Goal: Task Accomplishment & Management: Use online tool/utility

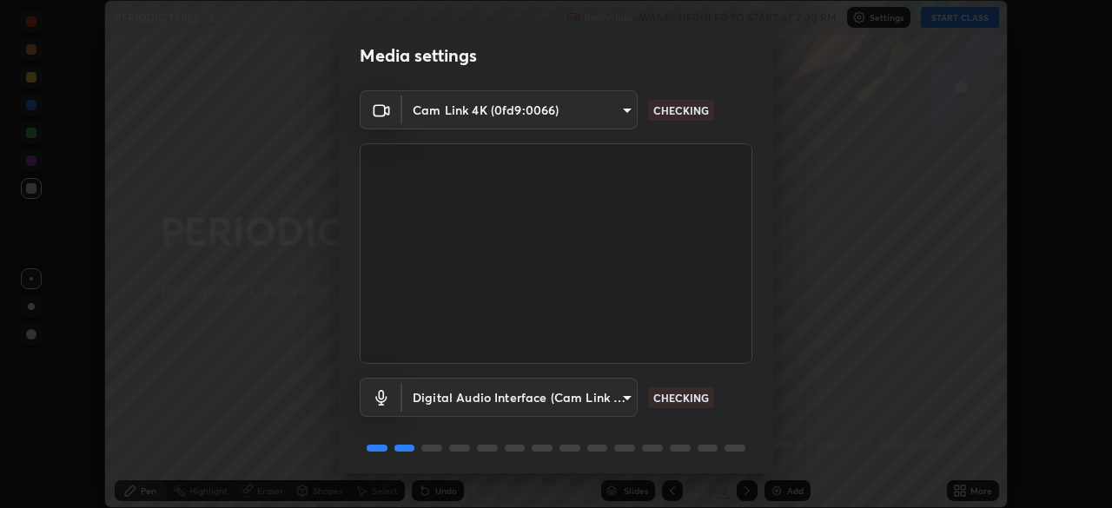
scroll to position [62, 0]
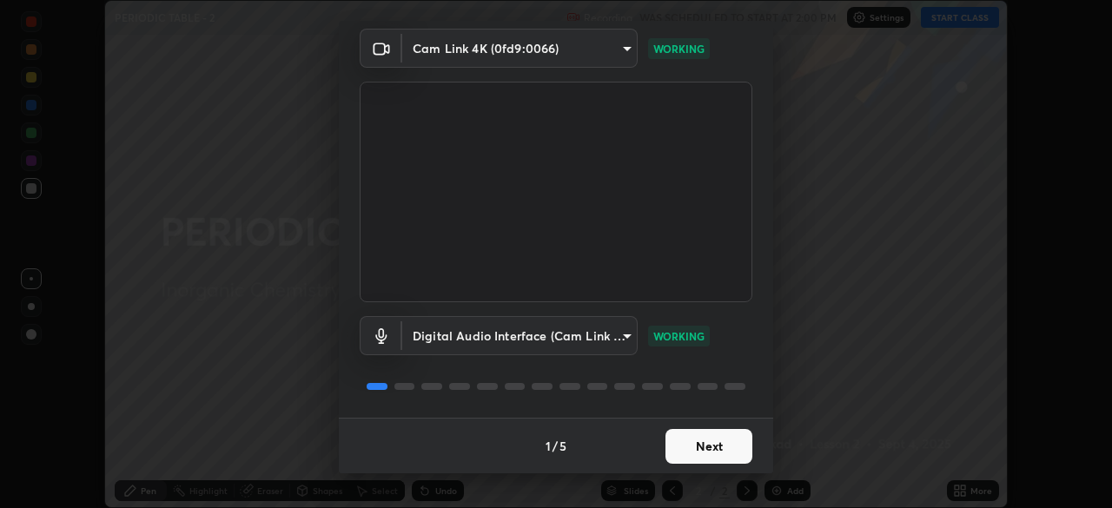
click at [695, 434] on button "Next" at bounding box center [709, 446] width 87 height 35
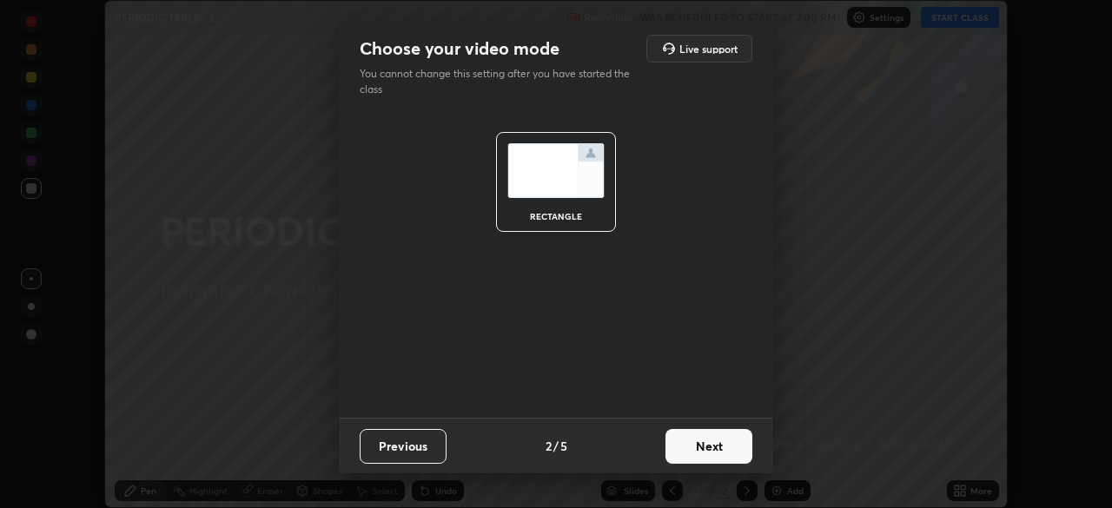
scroll to position [0, 0]
click at [697, 442] on button "Next" at bounding box center [709, 446] width 87 height 35
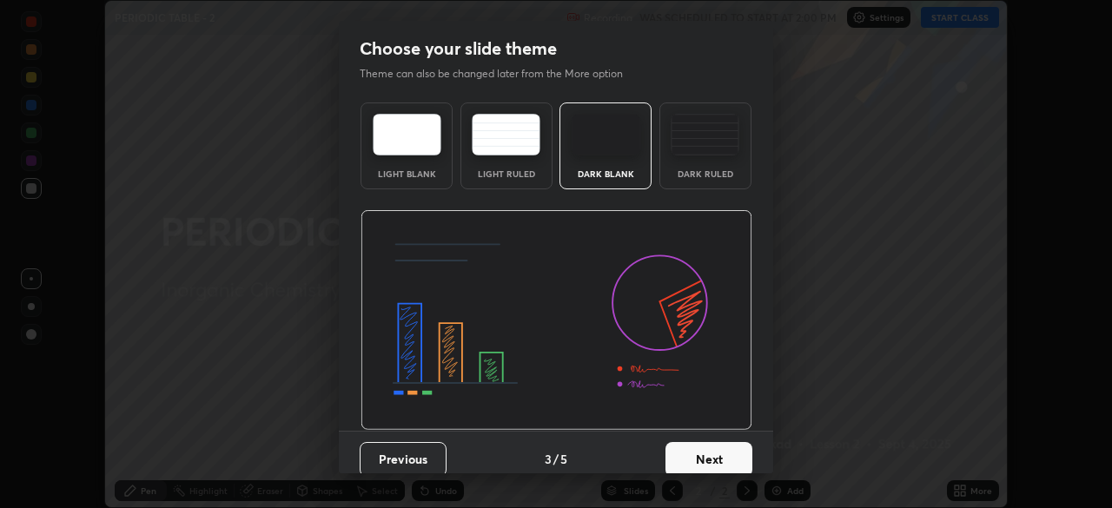
click at [702, 444] on button "Next" at bounding box center [709, 459] width 87 height 35
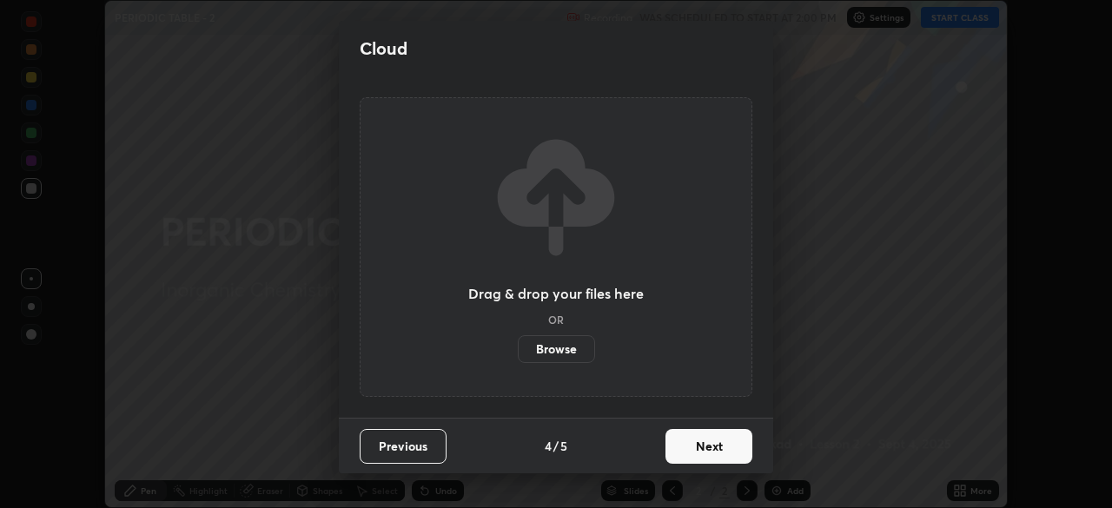
click at [702, 449] on button "Next" at bounding box center [709, 446] width 87 height 35
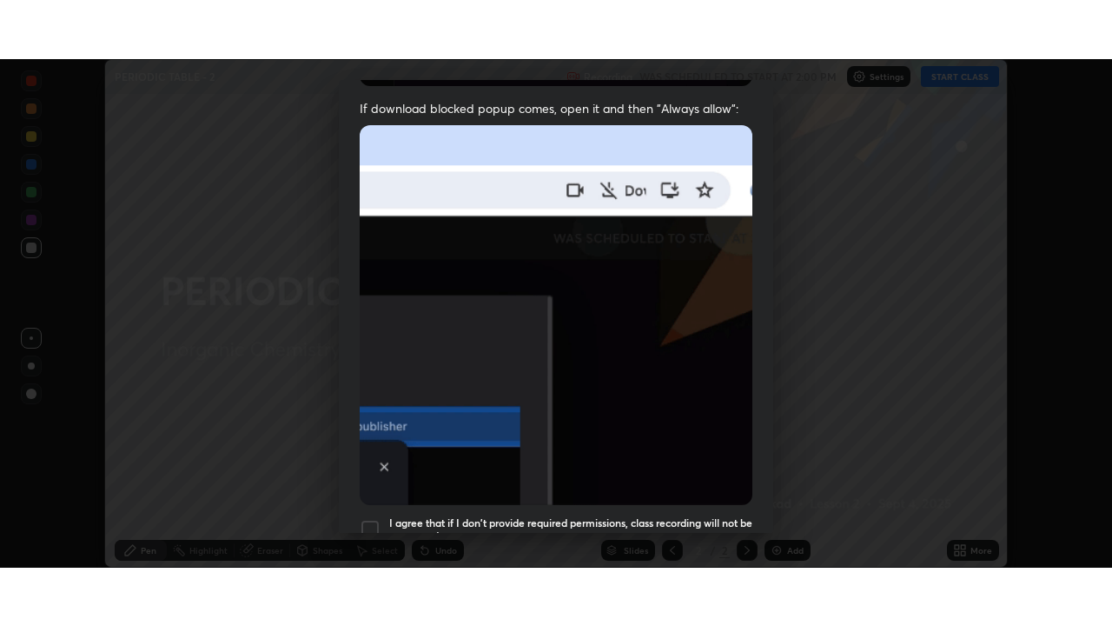
scroll to position [416, 0]
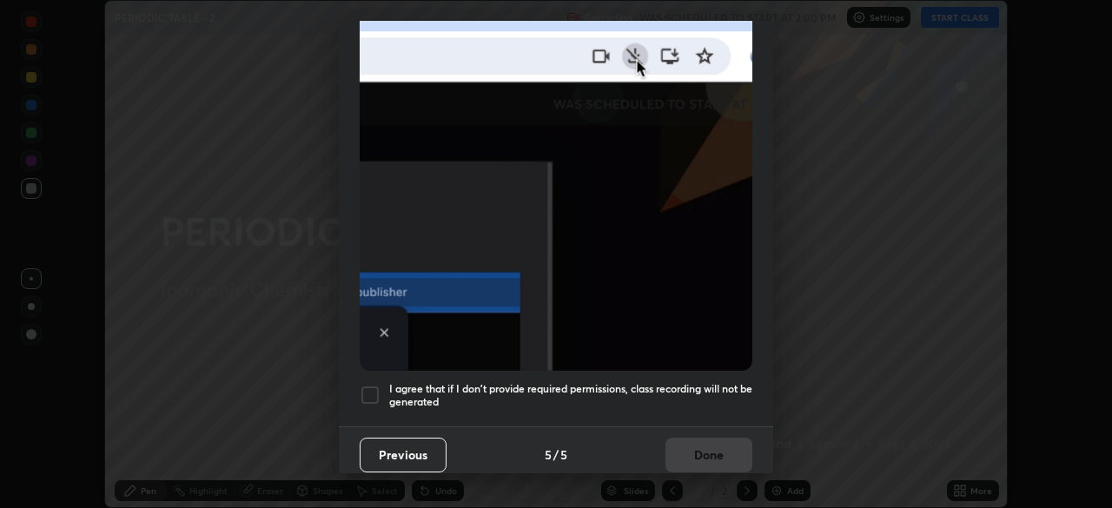
click at [469, 387] on h5 "I agree that if I don't provide required permissions, class recording will not …" at bounding box center [570, 395] width 363 height 27
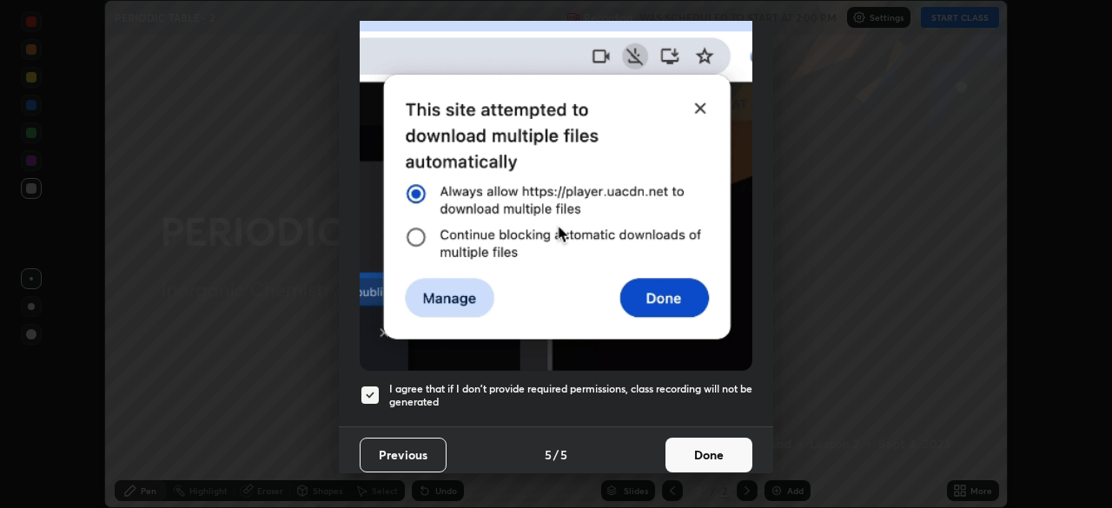
click at [720, 444] on button "Done" at bounding box center [709, 455] width 87 height 35
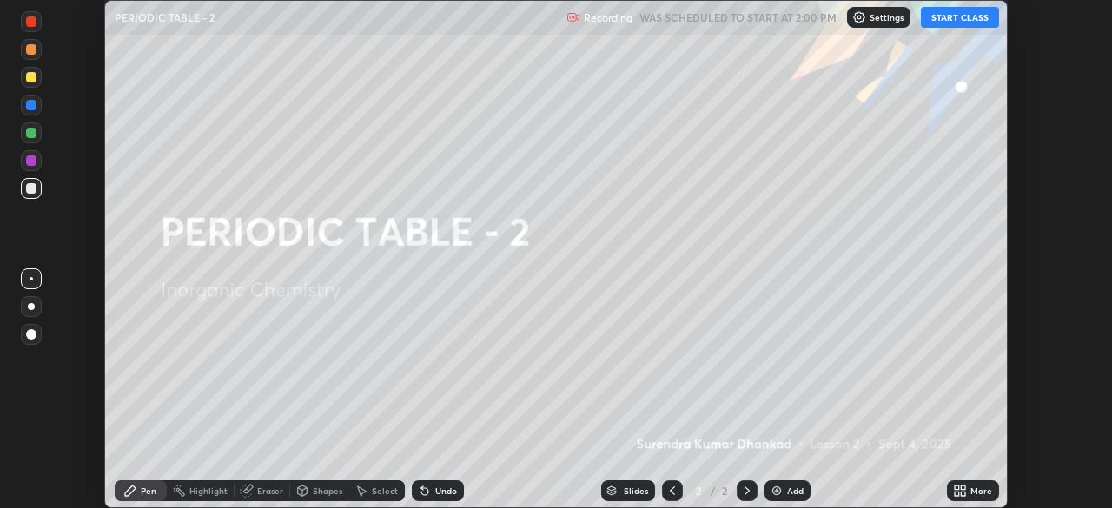
click at [952, 17] on button "START CLASS" at bounding box center [960, 17] width 78 height 21
click at [969, 491] on div "More" at bounding box center [973, 491] width 52 height 21
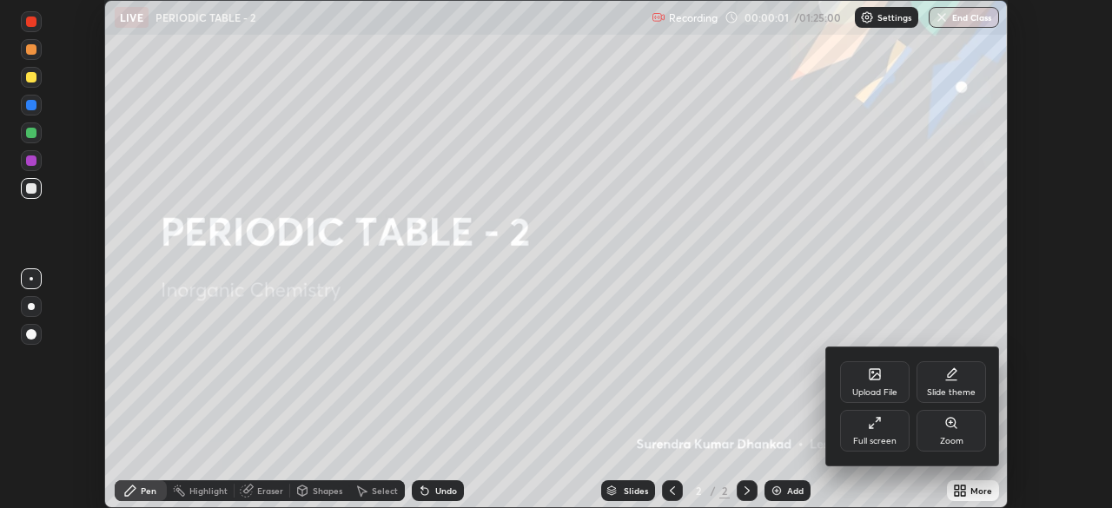
click at [955, 388] on div "Slide theme" at bounding box center [951, 392] width 49 height 9
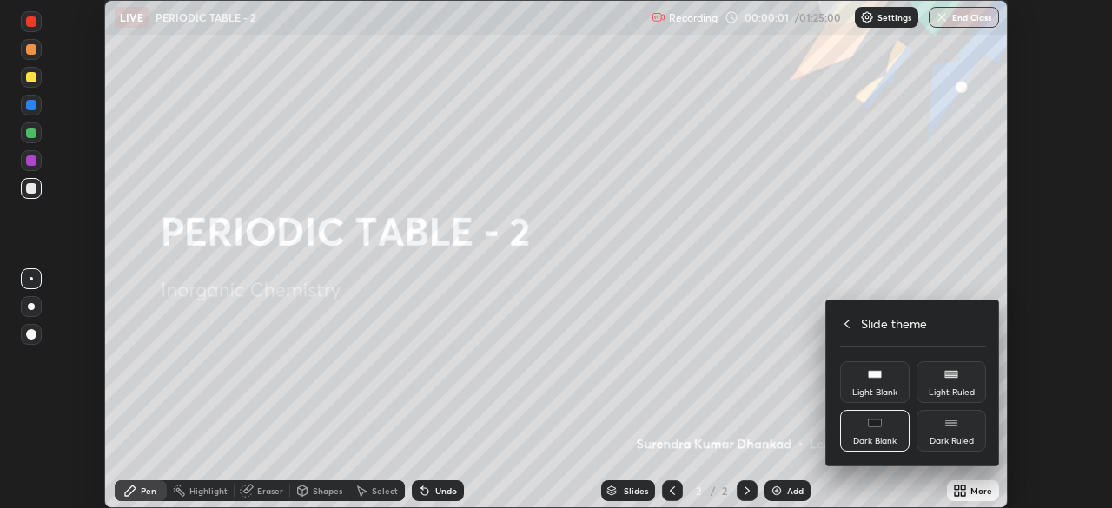
click at [956, 437] on div "Dark Ruled" at bounding box center [952, 441] width 44 height 9
click at [857, 322] on div "Slide theme" at bounding box center [913, 324] width 146 height 18
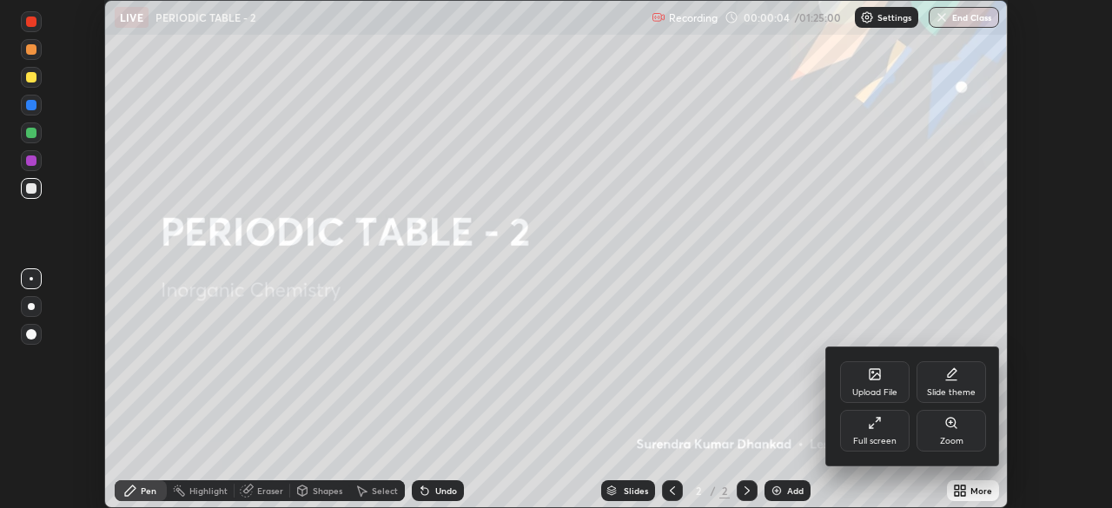
click at [876, 432] on div "Full screen" at bounding box center [875, 431] width 70 height 42
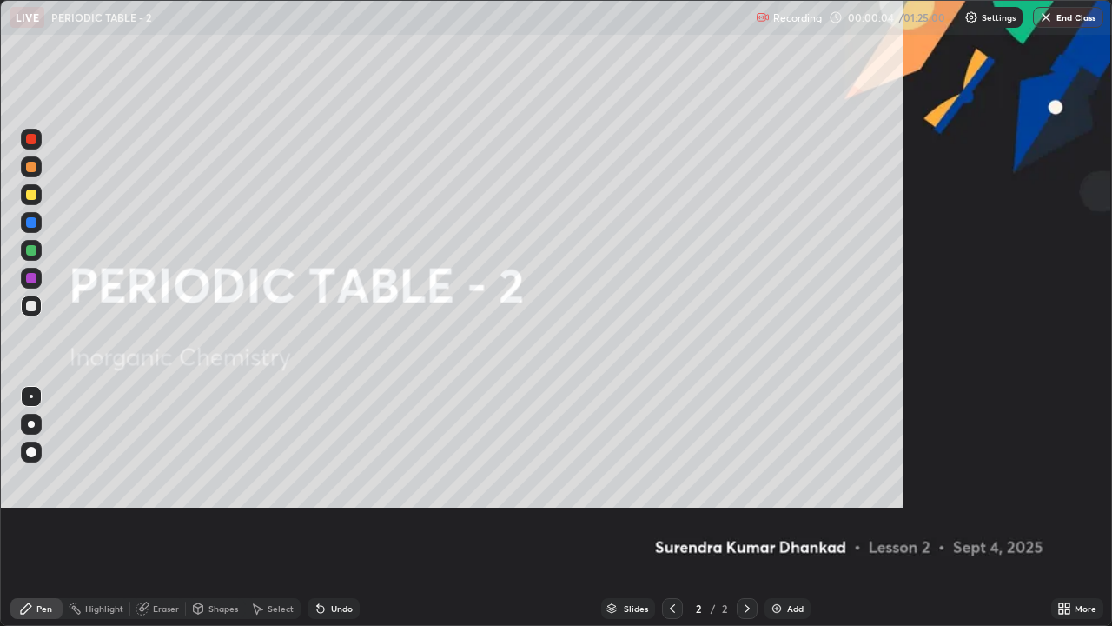
scroll to position [626, 1112]
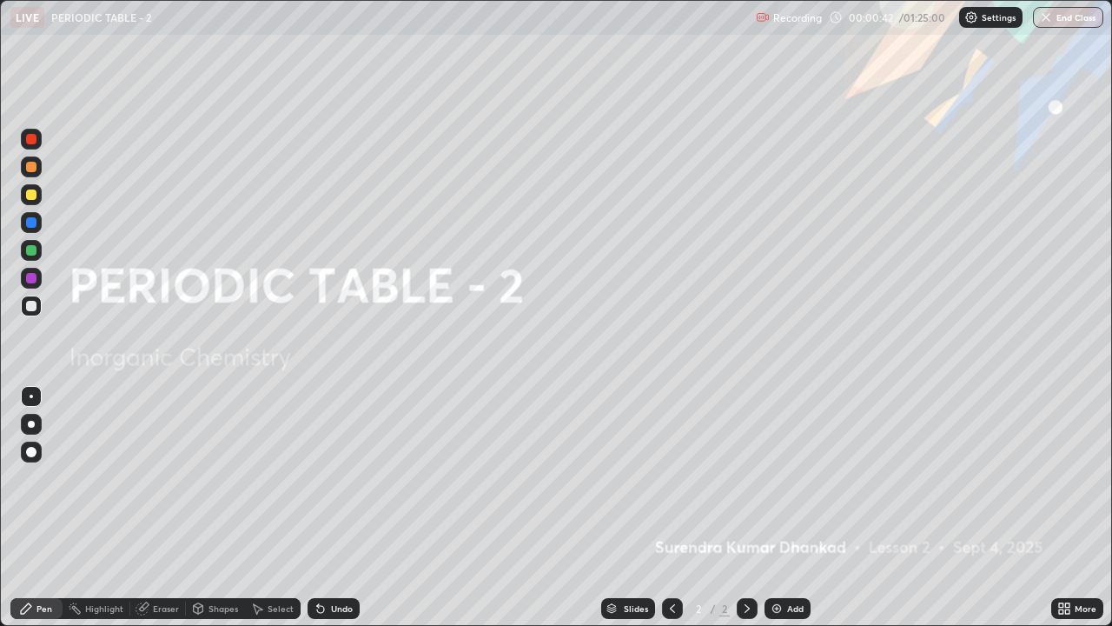
click at [789, 507] on div "Add" at bounding box center [795, 608] width 17 height 9
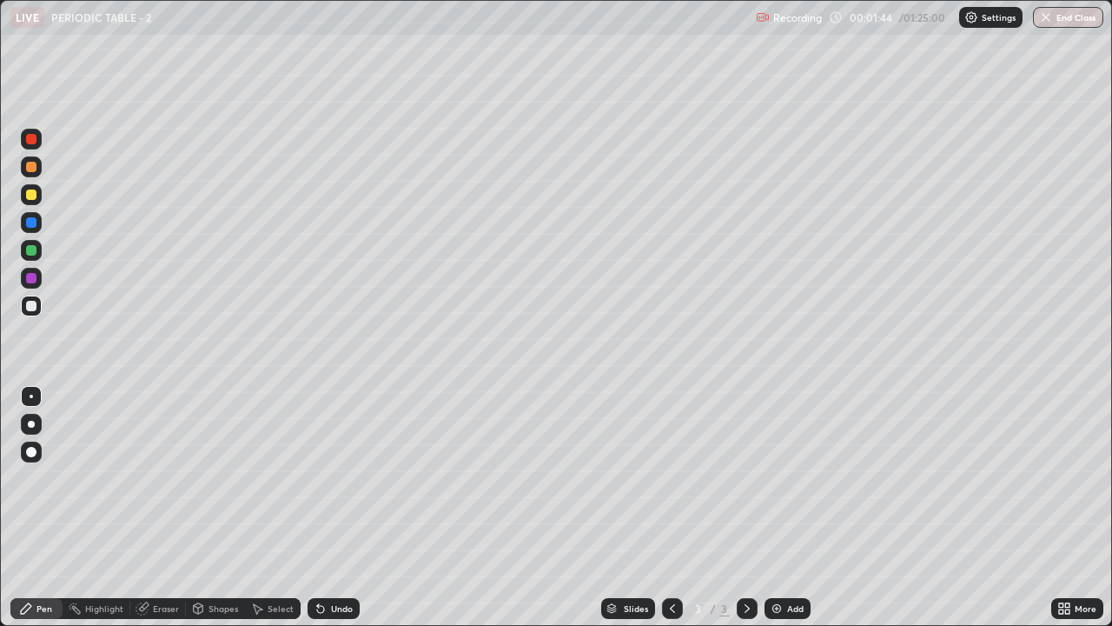
click at [31, 424] on div at bounding box center [31, 424] width 7 height 7
click at [33, 197] on div at bounding box center [31, 194] width 10 height 10
click at [32, 275] on div at bounding box center [31, 278] width 10 height 10
click at [169, 507] on div "Eraser" at bounding box center [166, 608] width 26 height 9
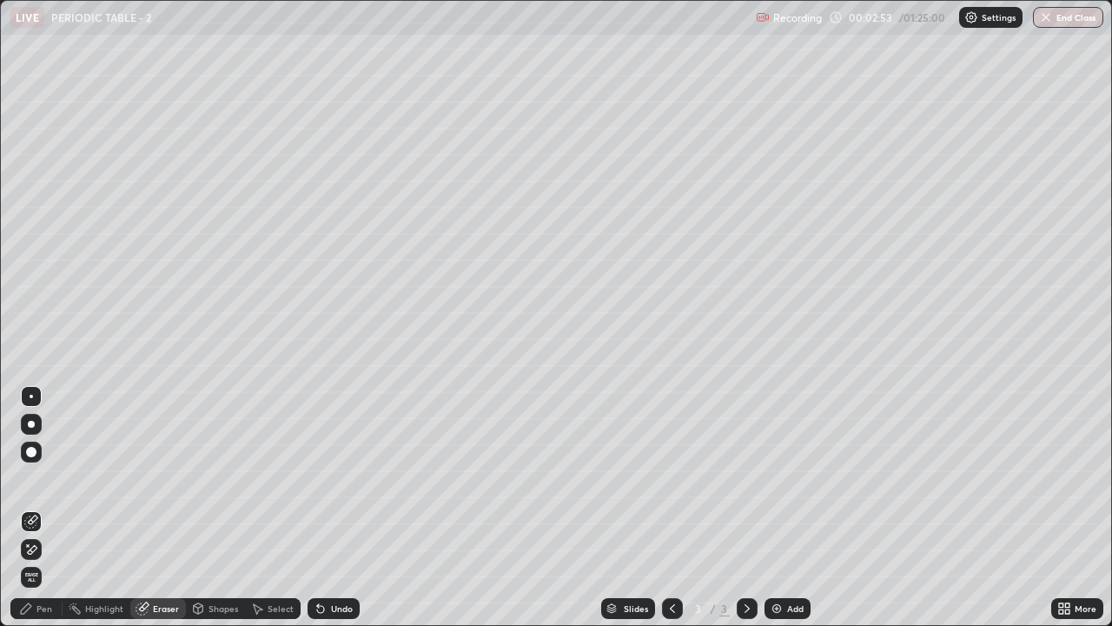
click at [32, 507] on icon at bounding box center [33, 549] width 10 height 9
click at [31, 507] on icon at bounding box center [26, 608] width 14 height 14
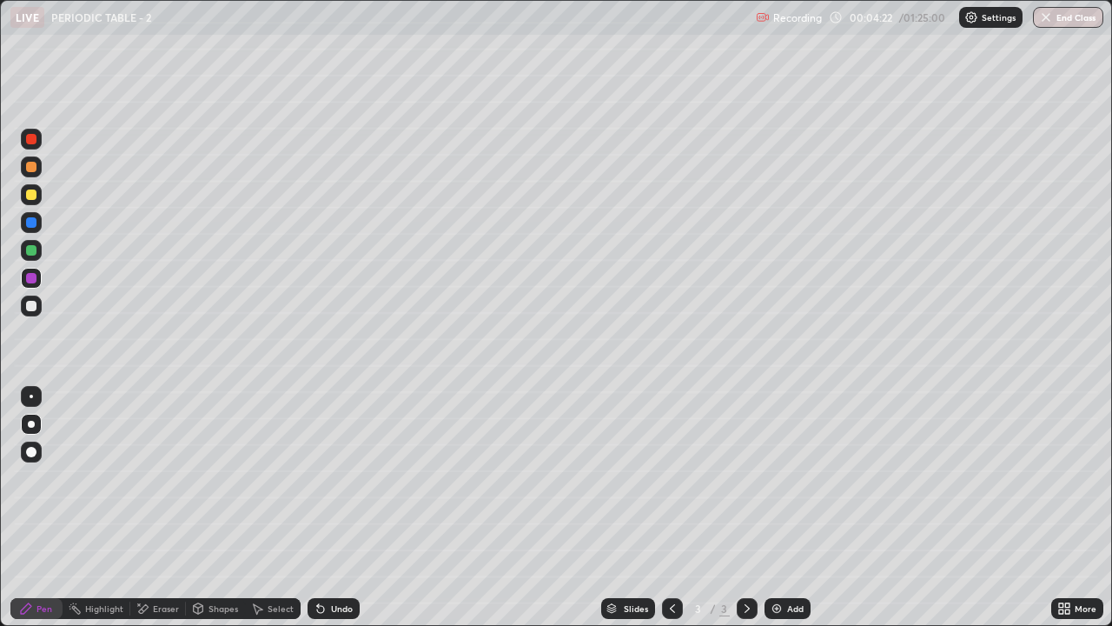
click at [29, 307] on div at bounding box center [31, 306] width 10 height 10
click at [160, 507] on div "Eraser" at bounding box center [166, 608] width 26 height 9
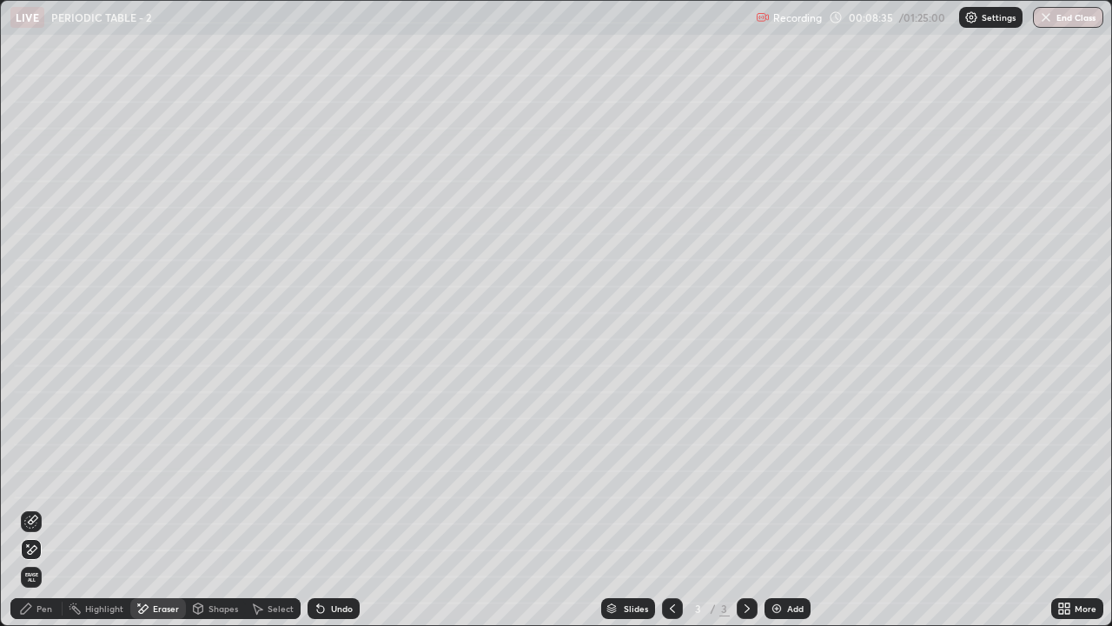
click at [43, 507] on div "Pen" at bounding box center [36, 608] width 52 height 21
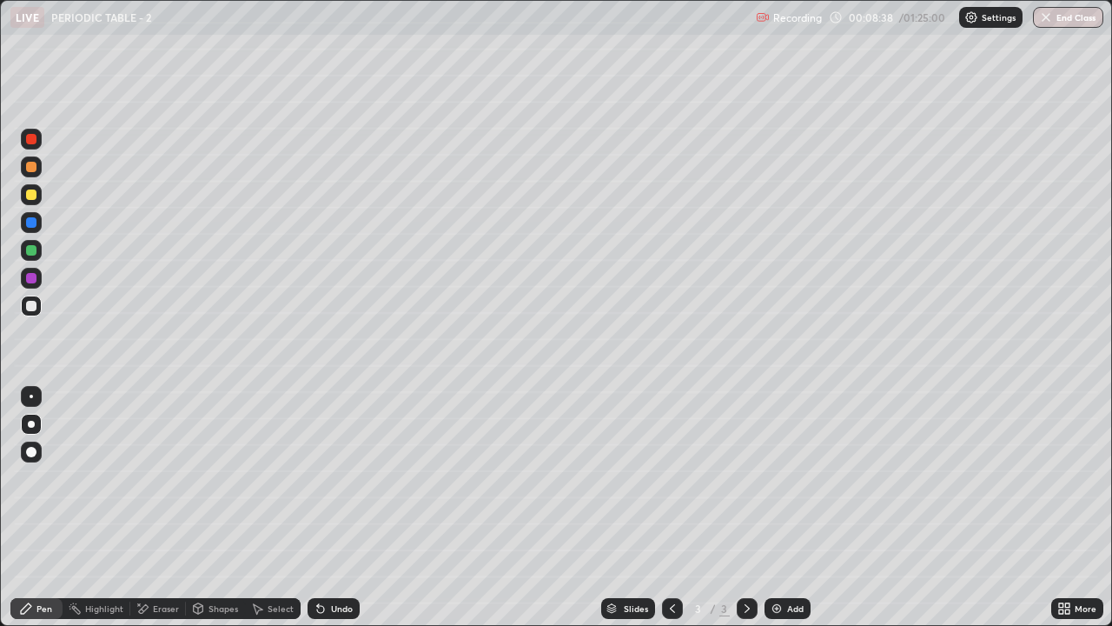
click at [165, 507] on div "Eraser" at bounding box center [166, 608] width 26 height 9
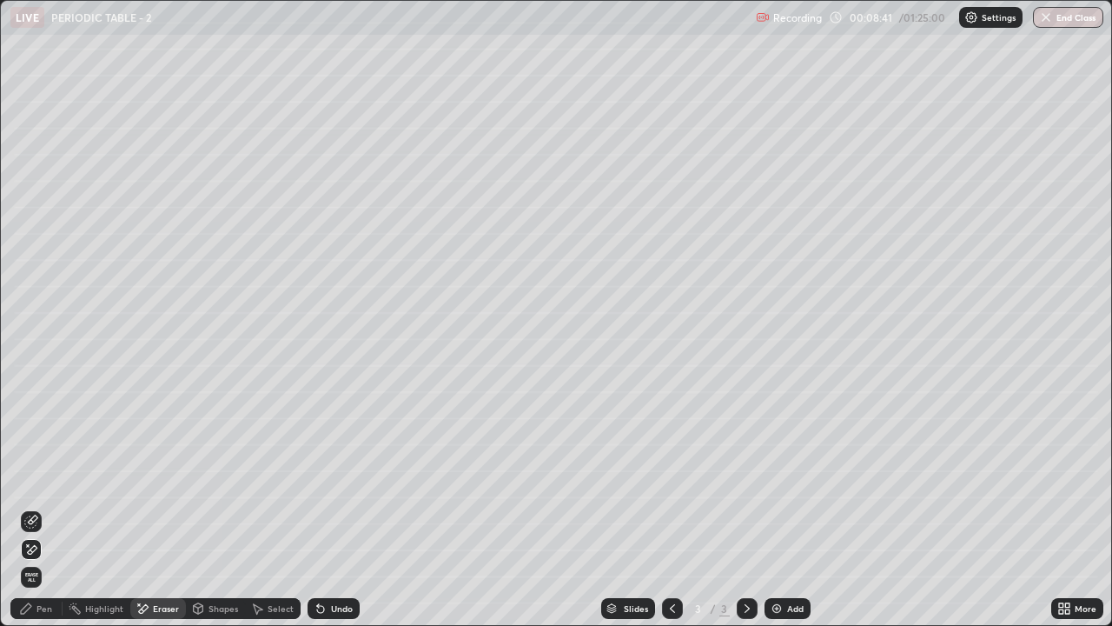
click at [36, 507] on div "Pen" at bounding box center [44, 608] width 16 height 9
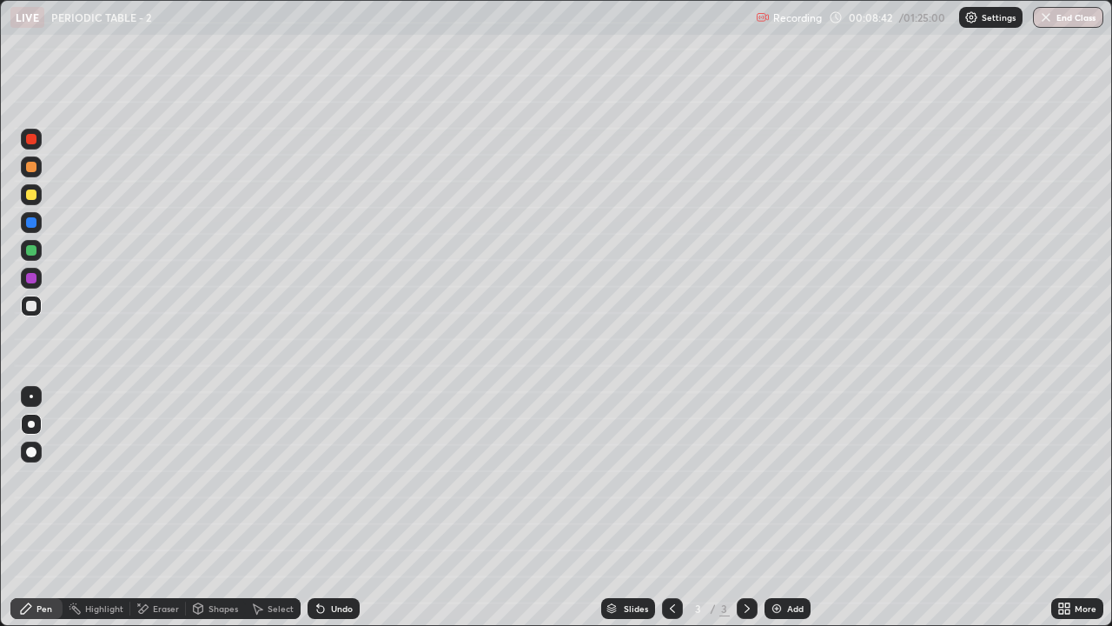
click at [32, 281] on div at bounding box center [31, 278] width 10 height 10
click at [31, 257] on div at bounding box center [31, 250] width 21 height 21
click at [31, 225] on div at bounding box center [31, 222] width 10 height 10
click at [32, 306] on div at bounding box center [31, 306] width 10 height 10
click at [30, 282] on div at bounding box center [31, 278] width 10 height 10
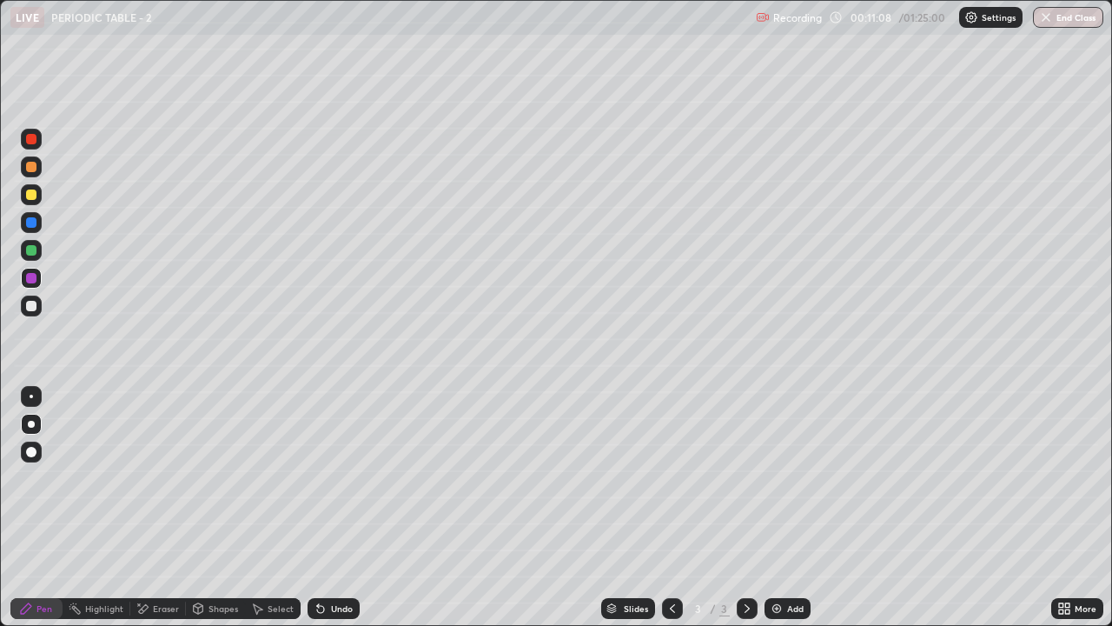
click at [34, 251] on div at bounding box center [31, 250] width 10 height 10
click at [32, 195] on div at bounding box center [31, 194] width 10 height 10
click at [331, 507] on div "Undo" at bounding box center [342, 608] width 22 height 9
click at [336, 507] on div "Undo" at bounding box center [342, 608] width 22 height 9
click at [339, 507] on div "Undo" at bounding box center [334, 608] width 52 height 21
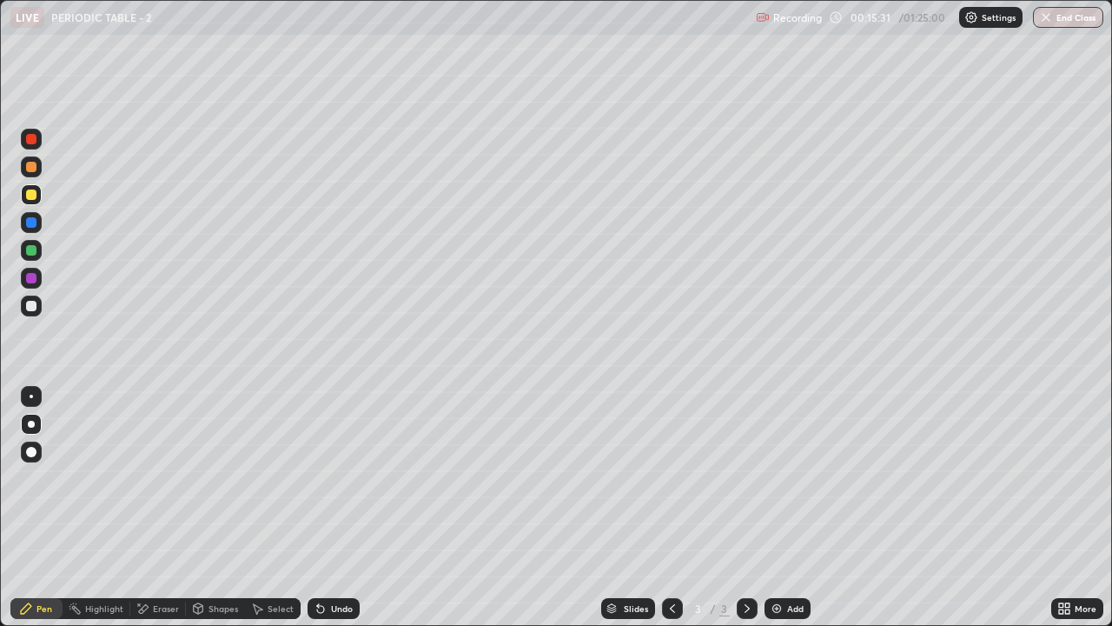
click at [342, 507] on div "Undo" at bounding box center [334, 608] width 52 height 21
click at [30, 305] on div at bounding box center [31, 306] width 10 height 10
click at [31, 249] on div at bounding box center [31, 250] width 10 height 10
click at [157, 507] on div "Eraser" at bounding box center [166, 608] width 26 height 9
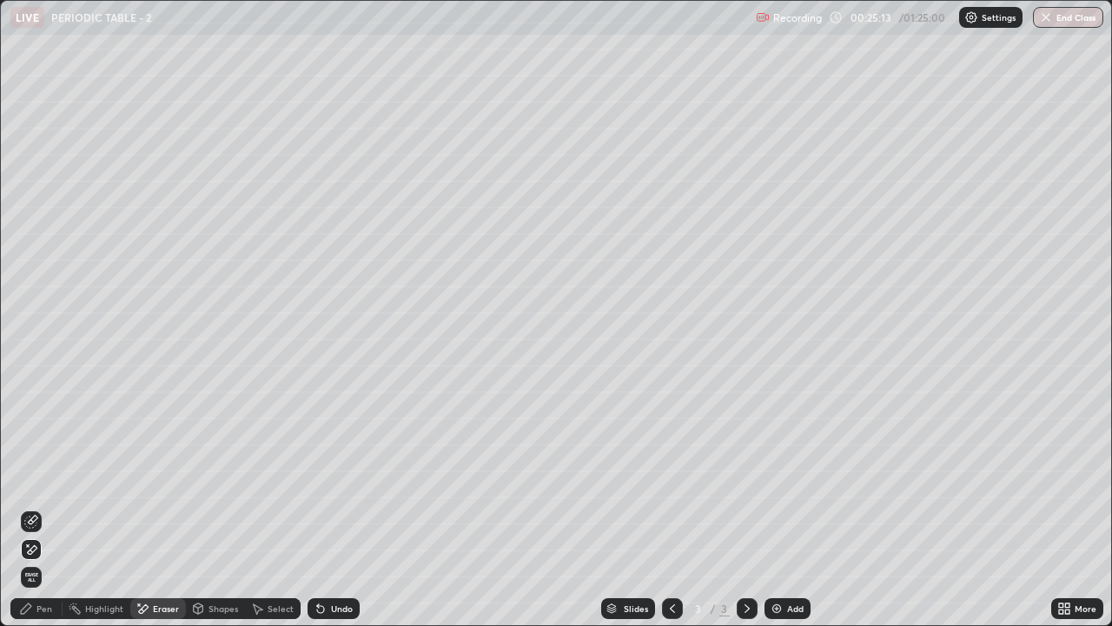
click at [30, 507] on div "Pen" at bounding box center [36, 608] width 52 height 21
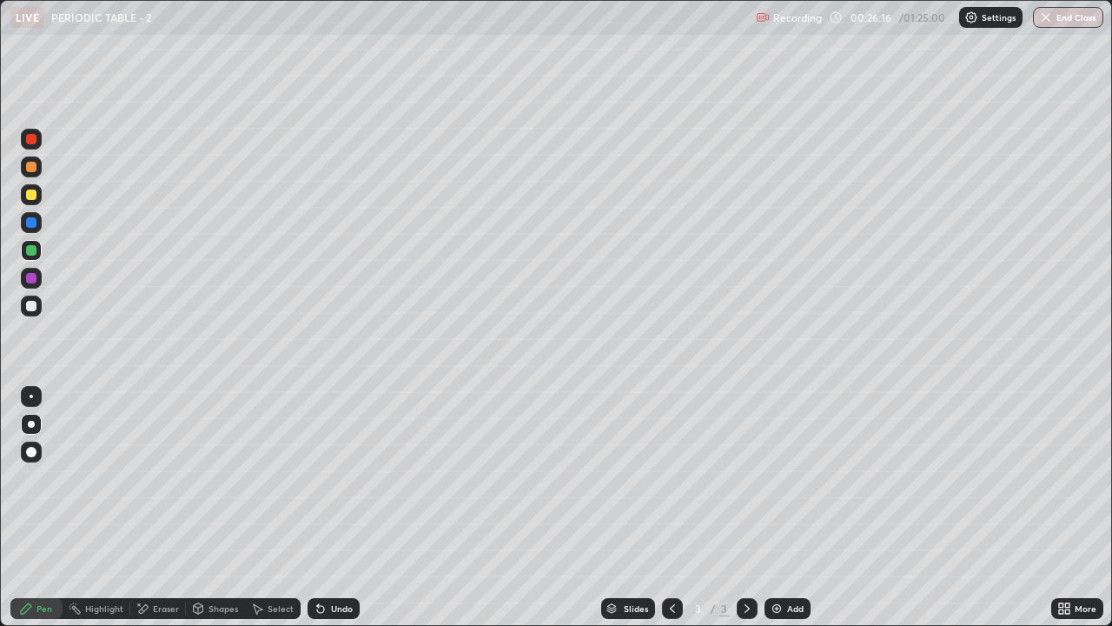
click at [784, 507] on div "Add" at bounding box center [788, 608] width 46 height 21
click at [30, 199] on div at bounding box center [31, 194] width 10 height 10
click at [164, 507] on div "Eraser" at bounding box center [166, 608] width 26 height 9
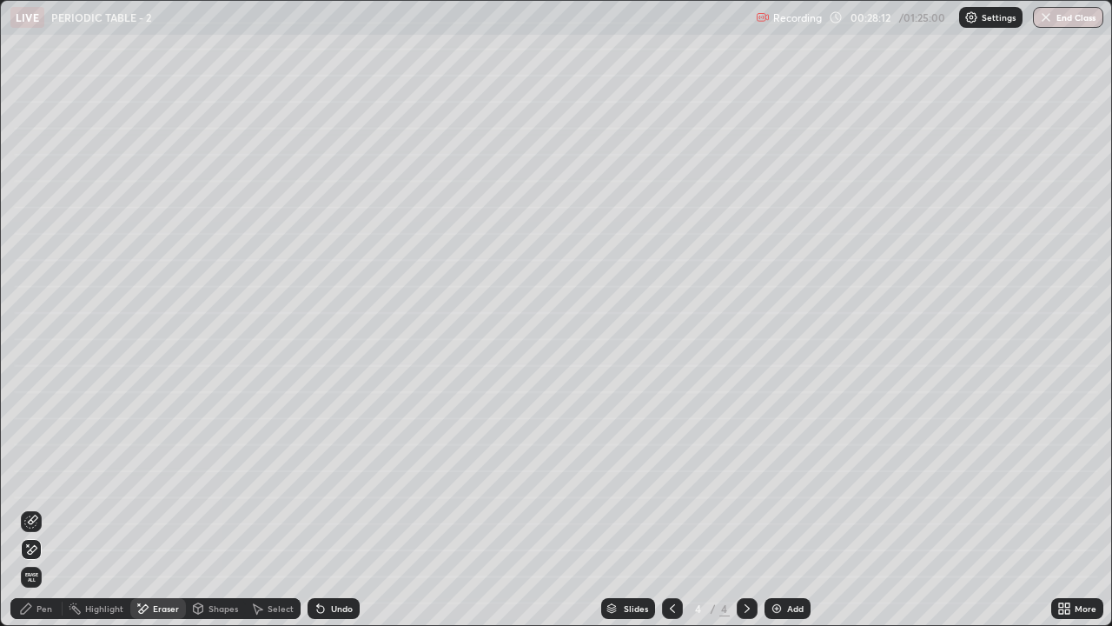
click at [48, 507] on div "Pen" at bounding box center [44, 608] width 16 height 9
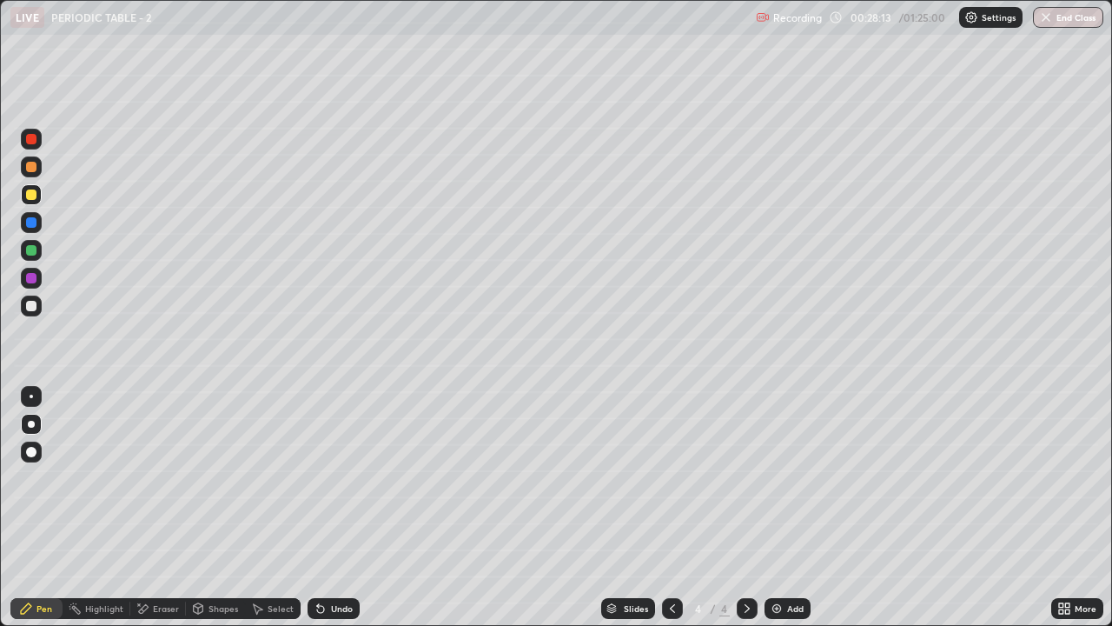
click at [29, 308] on div at bounding box center [31, 306] width 10 height 10
click at [153, 507] on div "Eraser" at bounding box center [166, 608] width 26 height 9
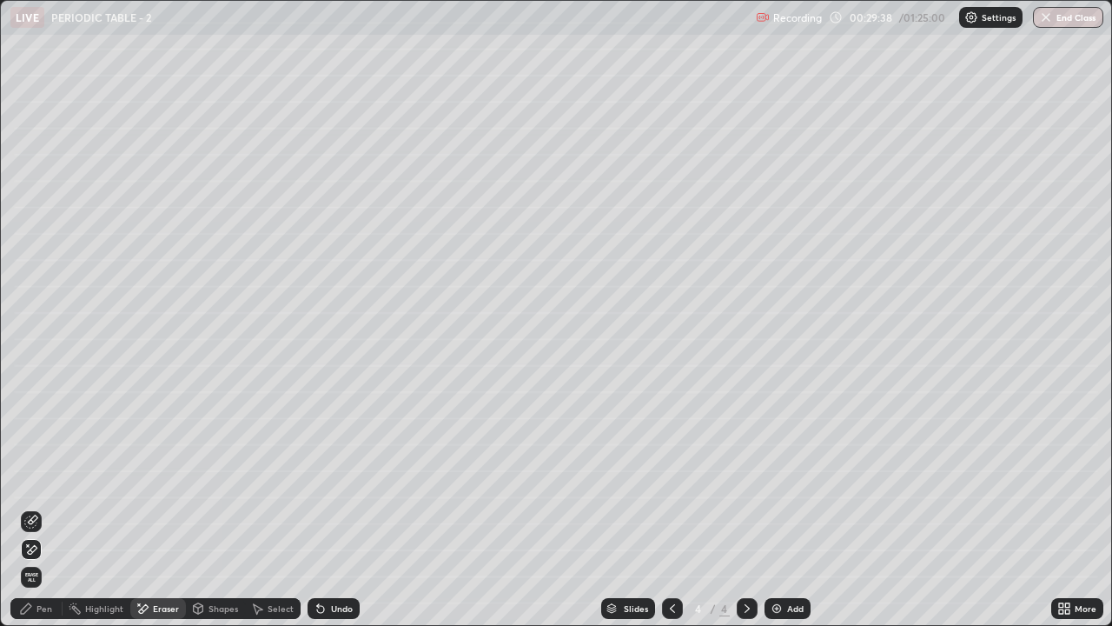
click at [43, 507] on div "Pen" at bounding box center [36, 608] width 52 height 21
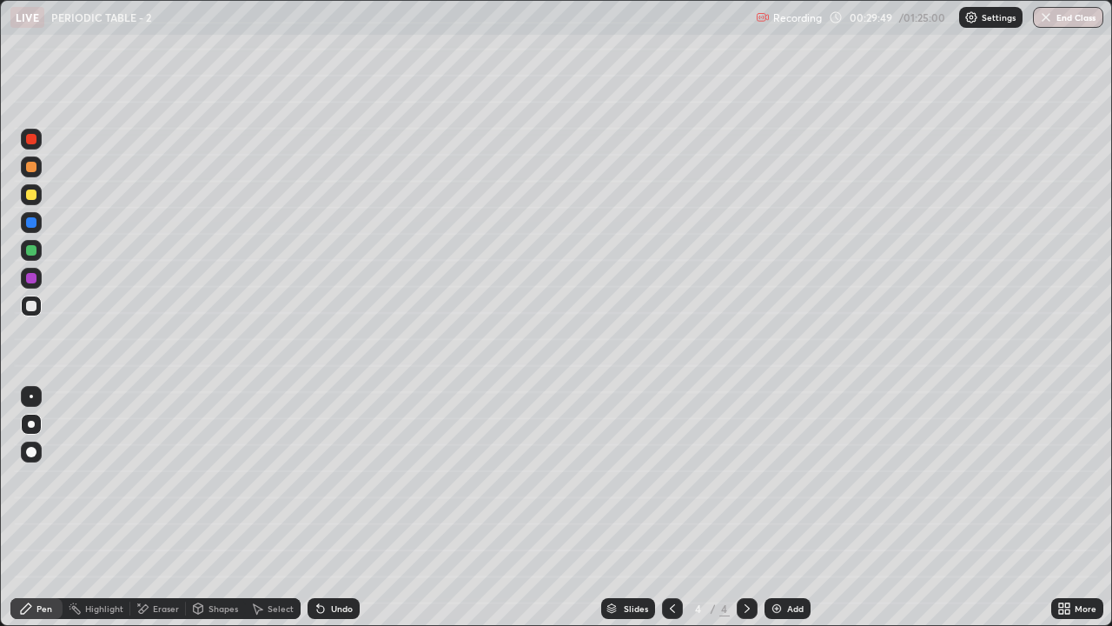
click at [271, 507] on div "Select" at bounding box center [281, 608] width 26 height 9
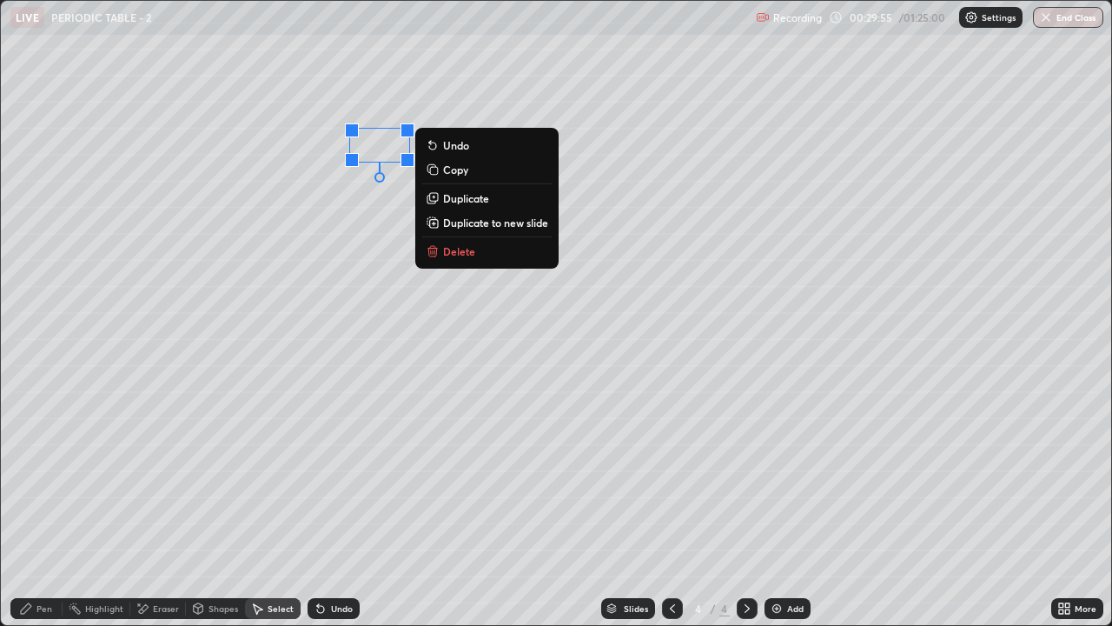
click at [43, 507] on div "Pen" at bounding box center [44, 608] width 16 height 9
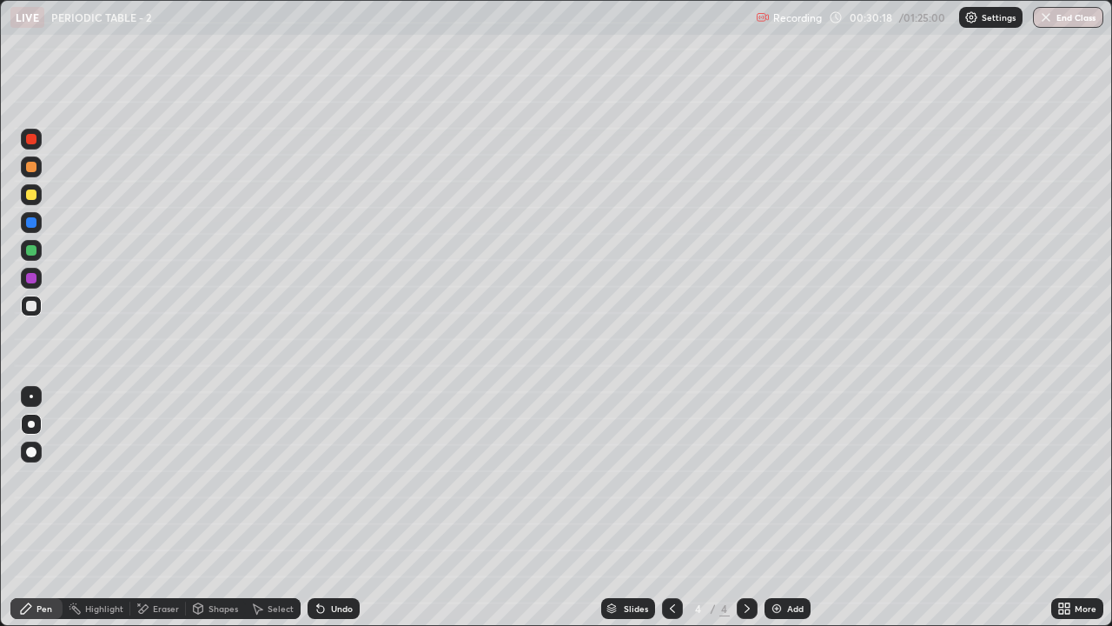
click at [210, 507] on div "Shapes" at bounding box center [224, 608] width 30 height 9
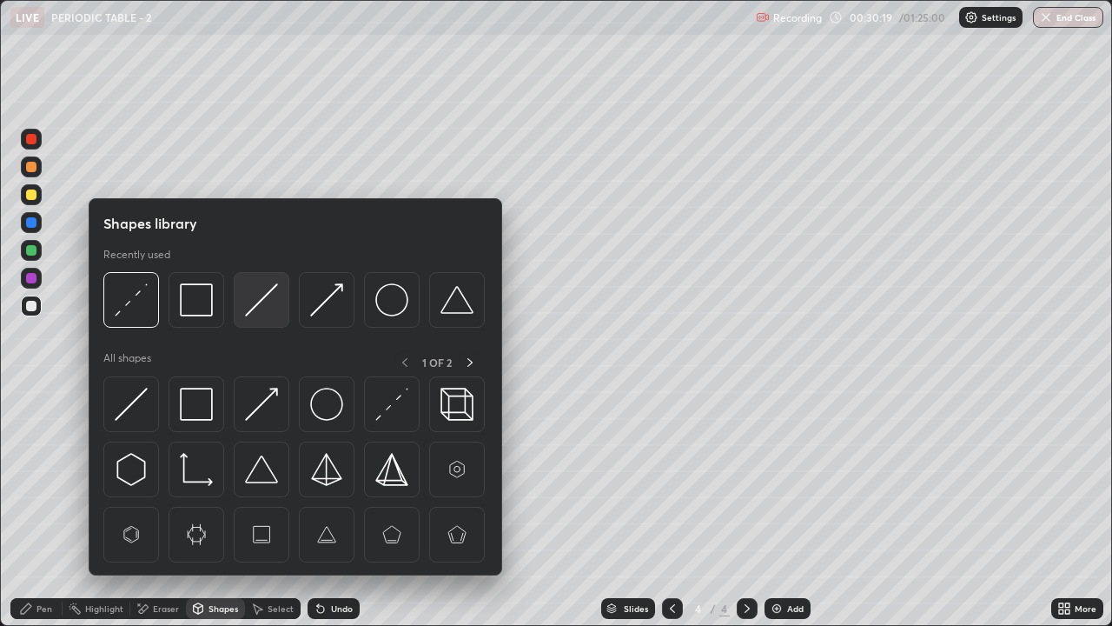
click at [262, 304] on img at bounding box center [261, 299] width 33 height 33
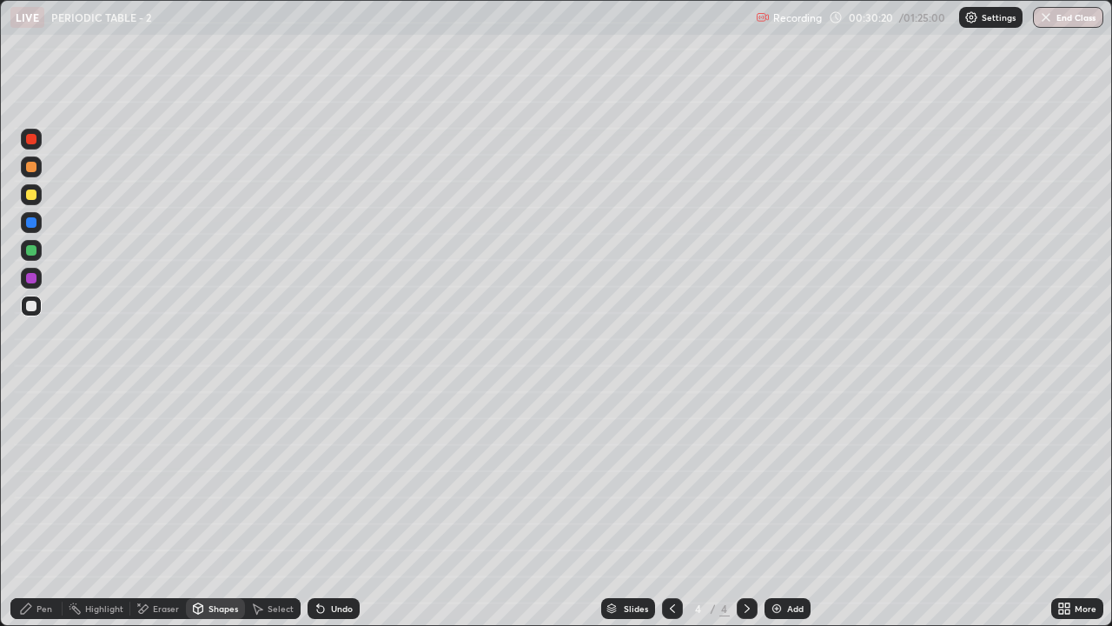
click at [226, 507] on div "Shapes" at bounding box center [224, 608] width 30 height 9
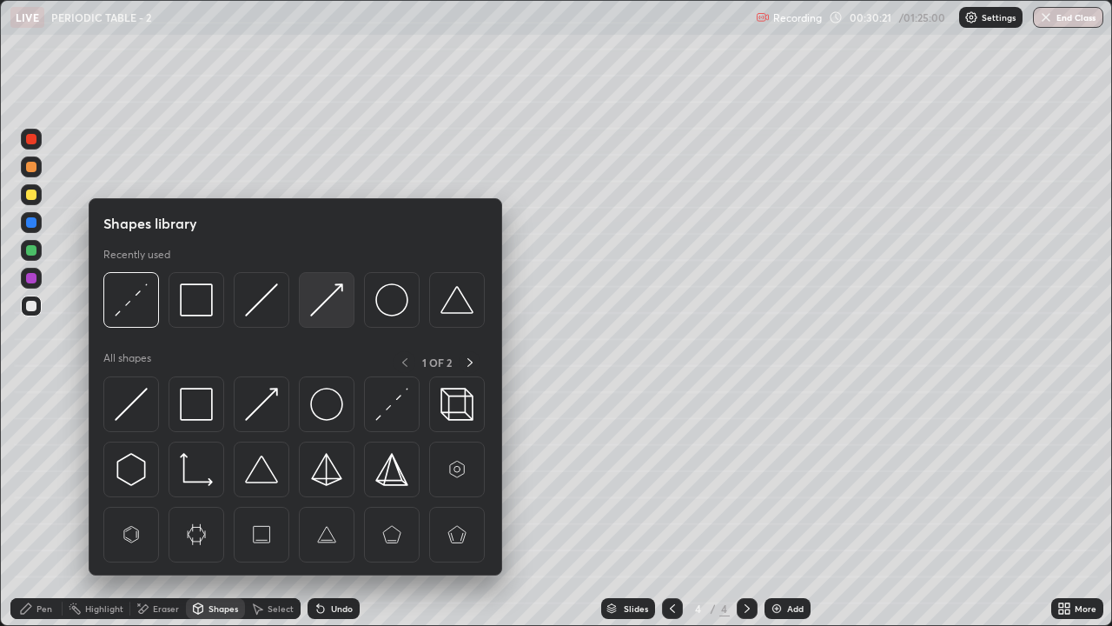
click at [328, 300] on img at bounding box center [326, 299] width 33 height 33
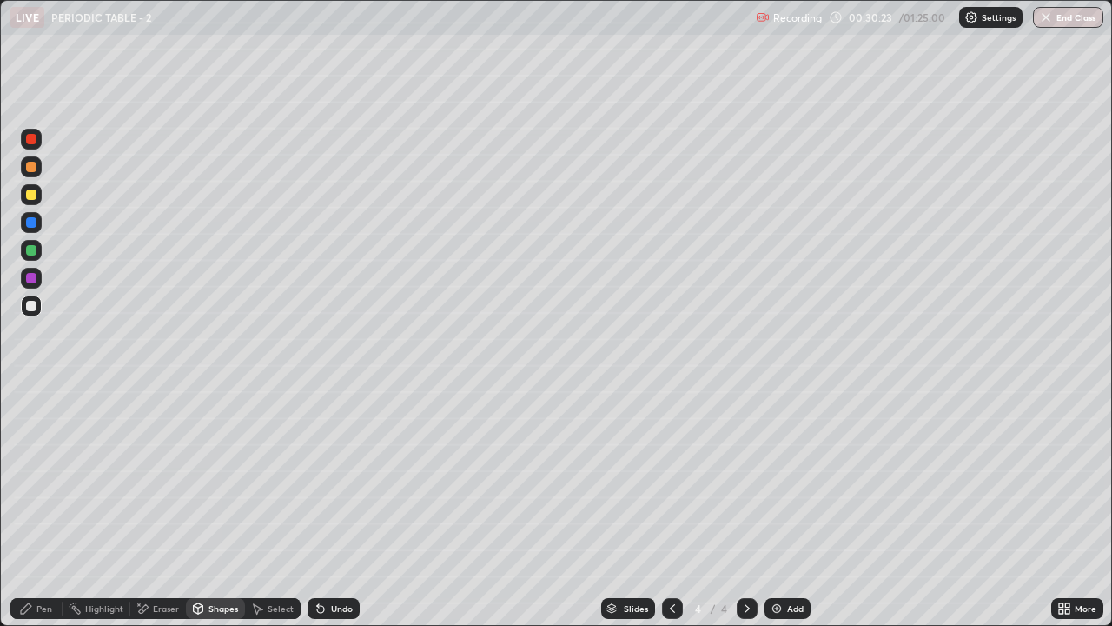
click at [335, 507] on div "Undo" at bounding box center [342, 608] width 22 height 9
click at [36, 507] on div "Pen" at bounding box center [44, 608] width 16 height 9
click at [28, 281] on div at bounding box center [31, 278] width 10 height 10
click at [30, 255] on div at bounding box center [31, 250] width 10 height 10
click at [31, 307] on div at bounding box center [31, 306] width 10 height 10
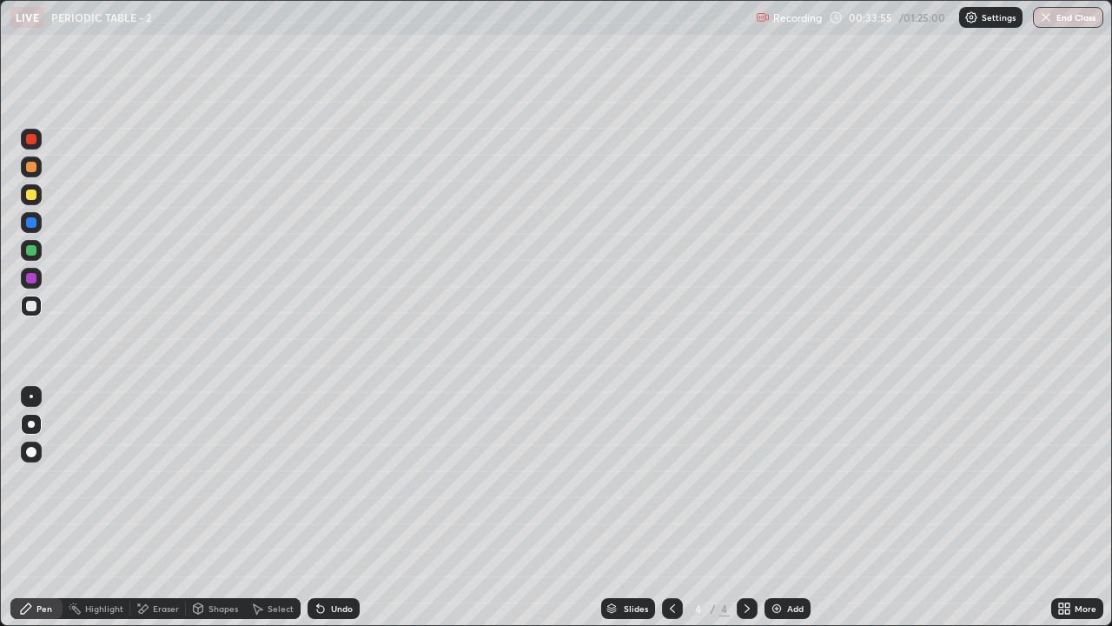
click at [31, 251] on div at bounding box center [31, 250] width 10 height 10
click at [28, 224] on div at bounding box center [31, 222] width 10 height 10
click at [29, 302] on div at bounding box center [31, 306] width 10 height 10
click at [31, 196] on div at bounding box center [31, 194] width 10 height 10
click at [322, 507] on icon at bounding box center [320, 609] width 7 height 7
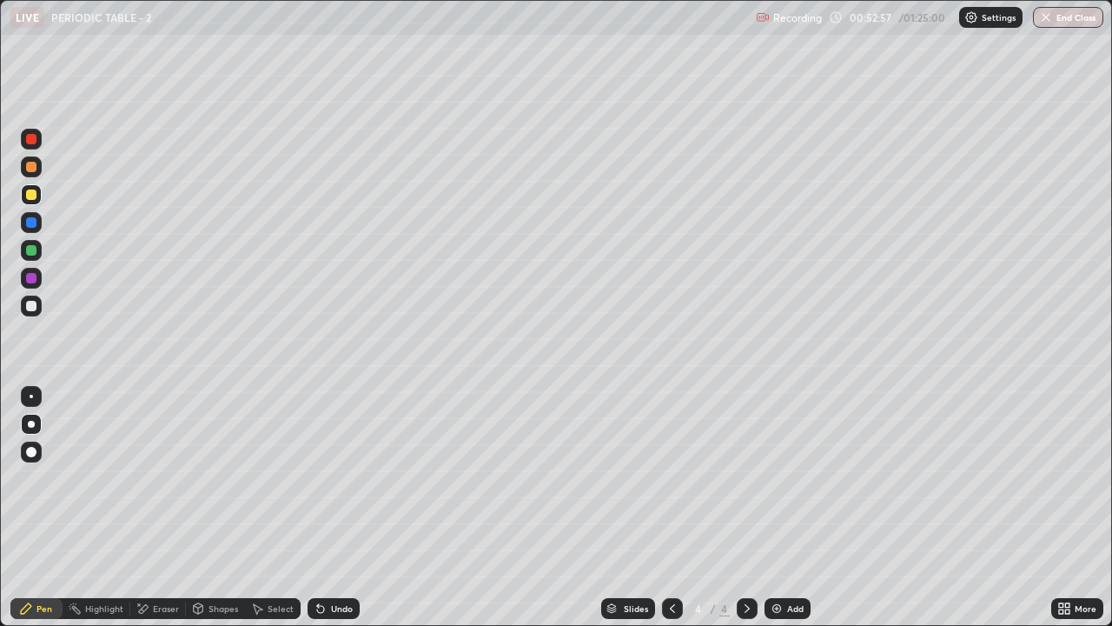
click at [331, 507] on div "Undo" at bounding box center [342, 608] width 22 height 9
click at [776, 507] on img at bounding box center [777, 608] width 14 height 14
click at [223, 507] on div "Shapes" at bounding box center [224, 608] width 30 height 9
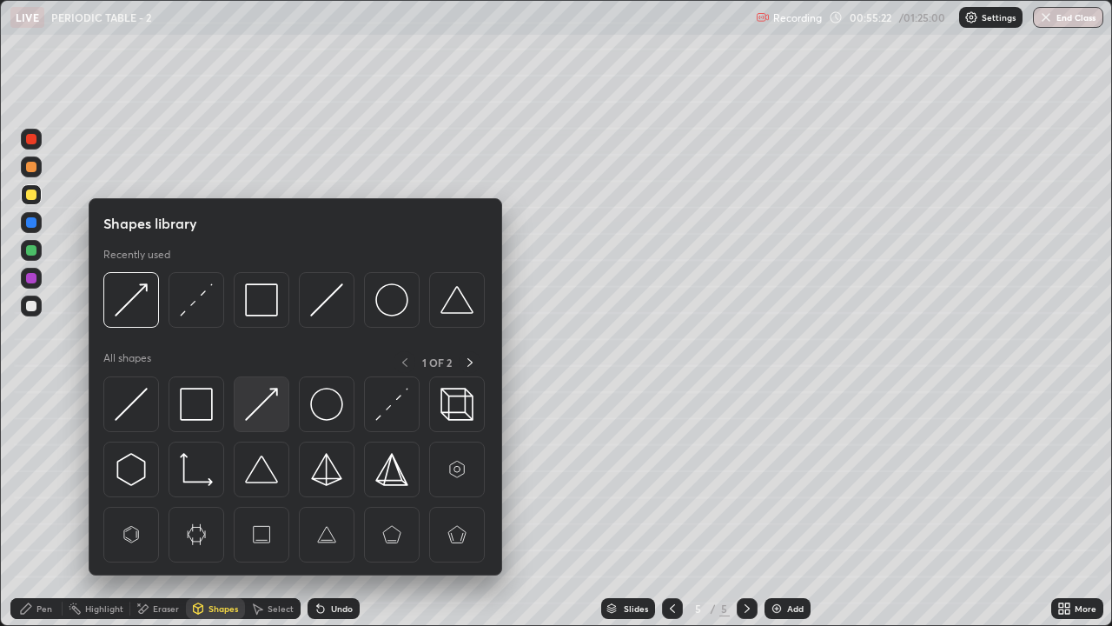
click at [267, 403] on img at bounding box center [261, 404] width 33 height 33
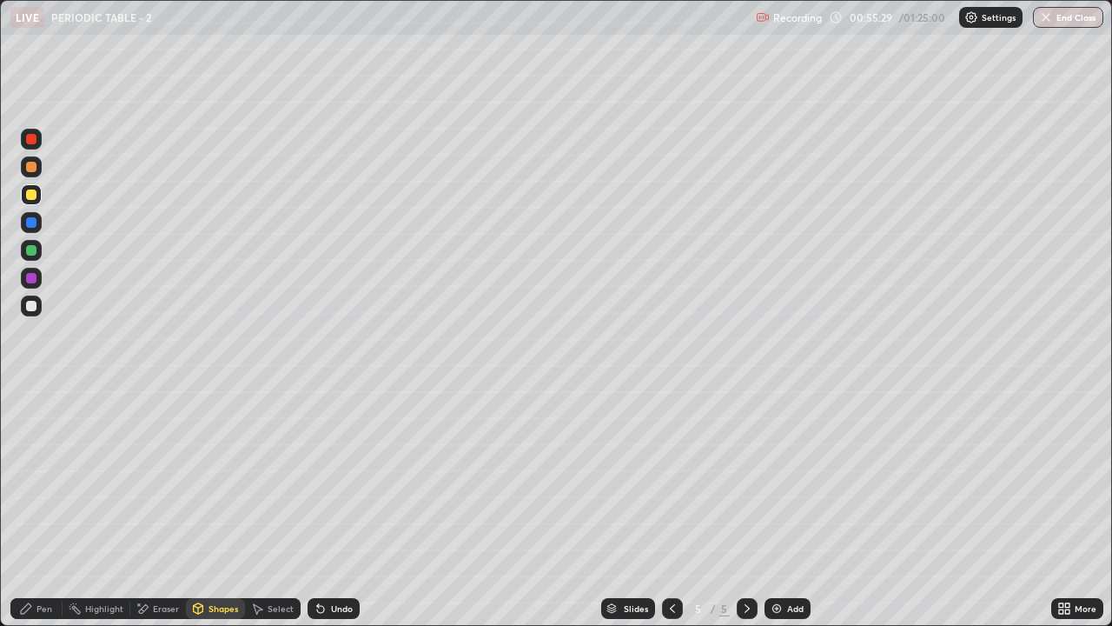
click at [43, 507] on div "Pen" at bounding box center [44, 608] width 16 height 9
click at [30, 304] on div at bounding box center [31, 306] width 10 height 10
click at [32, 196] on div at bounding box center [31, 194] width 10 height 10
click at [32, 166] on div at bounding box center [31, 167] width 10 height 10
click at [34, 198] on div at bounding box center [31, 194] width 10 height 10
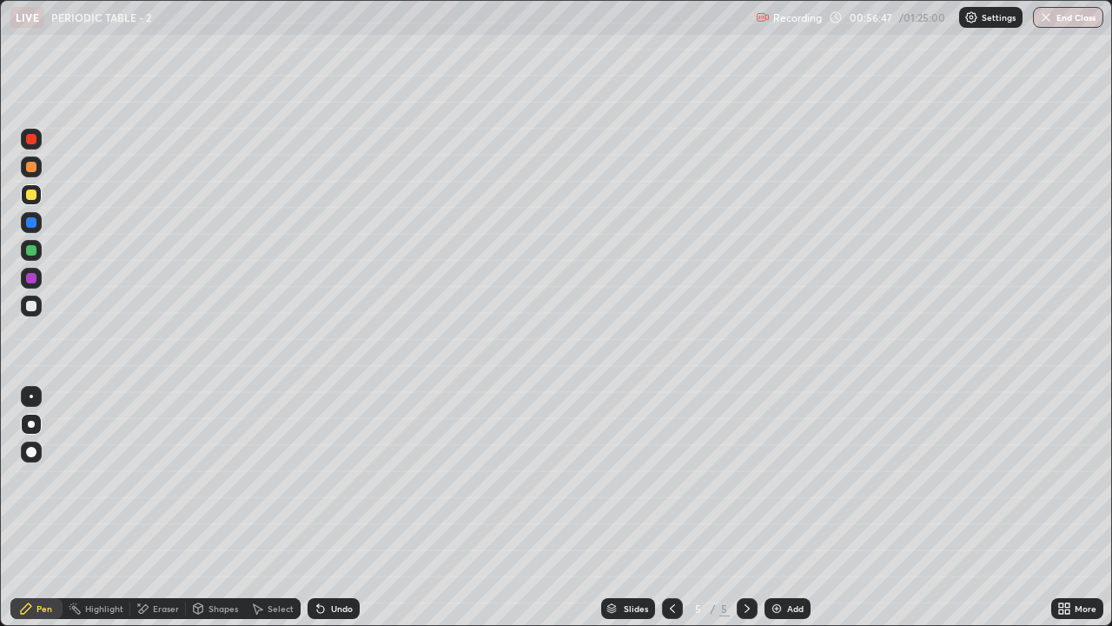
click at [673, 507] on icon at bounding box center [673, 608] width 14 height 14
click at [744, 507] on icon at bounding box center [747, 608] width 14 height 14
click at [323, 507] on icon at bounding box center [321, 608] width 14 height 14
click at [317, 507] on icon at bounding box center [318, 605] width 2 height 2
click at [138, 507] on icon at bounding box center [139, 604] width 2 height 2
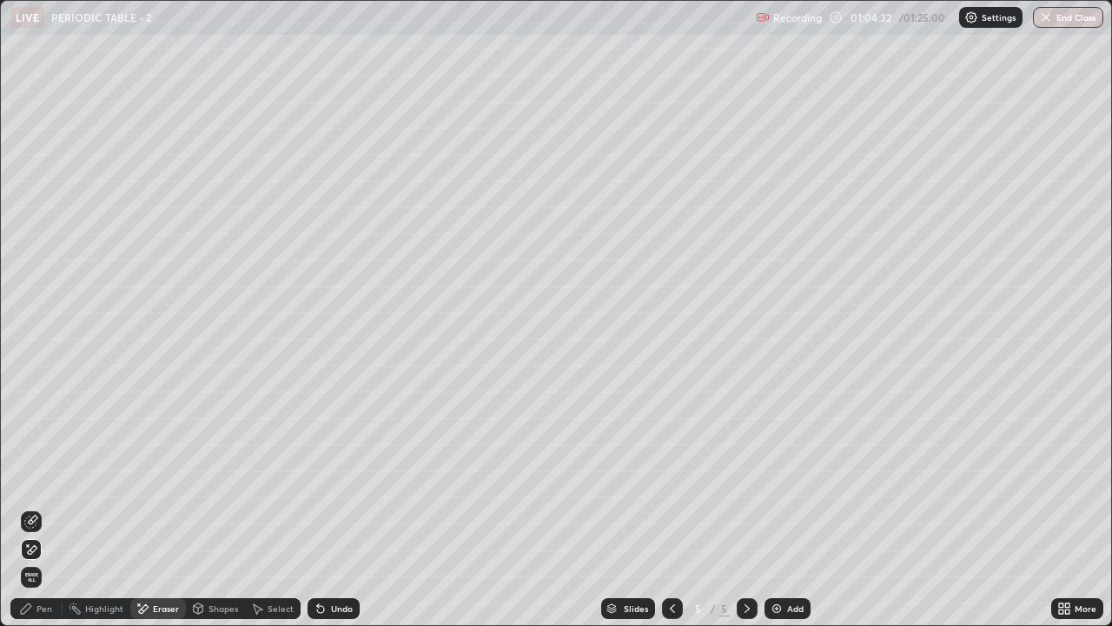
click at [32, 507] on icon at bounding box center [26, 608] width 14 height 14
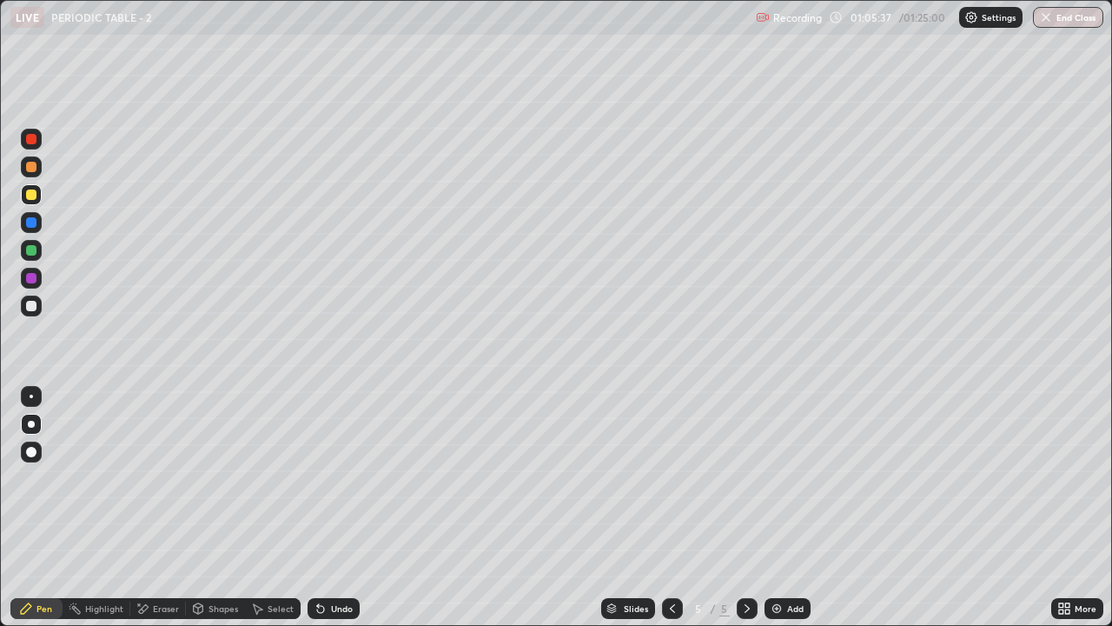
click at [317, 507] on icon at bounding box center [318, 605] width 2 height 2
click at [332, 507] on div "Undo" at bounding box center [334, 608] width 52 height 21
click at [327, 507] on div "Undo" at bounding box center [334, 608] width 52 height 21
click at [323, 507] on icon at bounding box center [321, 608] width 14 height 14
click at [318, 507] on icon at bounding box center [320, 609] width 7 height 7
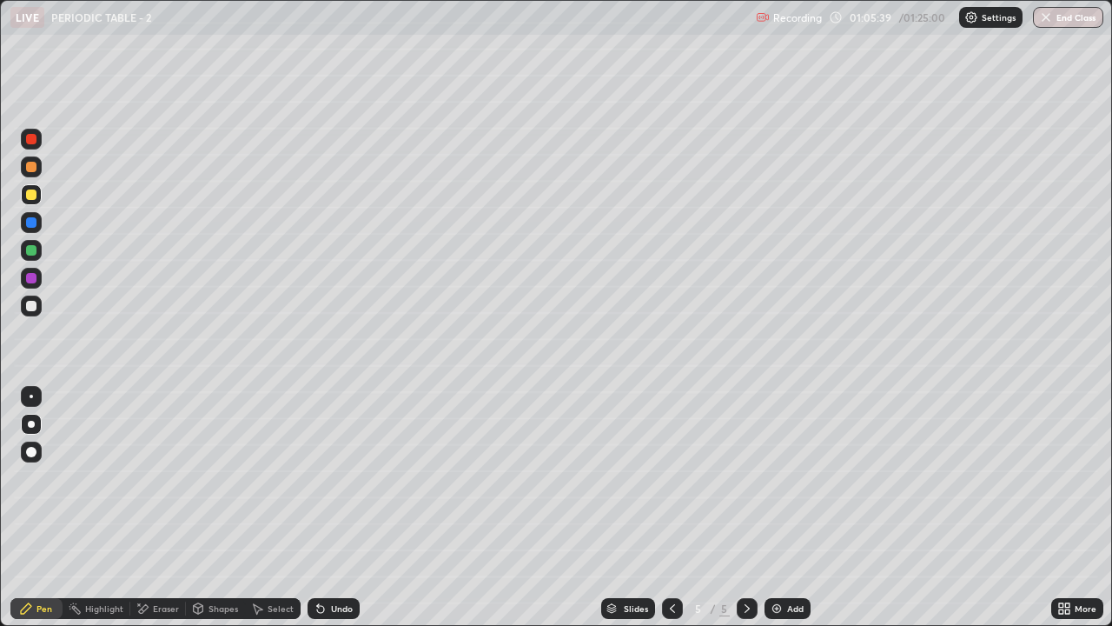
click at [323, 507] on icon at bounding box center [321, 608] width 14 height 14
click at [326, 507] on div "Undo" at bounding box center [334, 608] width 52 height 21
click at [318, 507] on icon at bounding box center [320, 609] width 7 height 7
click at [35, 305] on div at bounding box center [31, 306] width 10 height 10
click at [167, 507] on div "Eraser" at bounding box center [166, 608] width 26 height 9
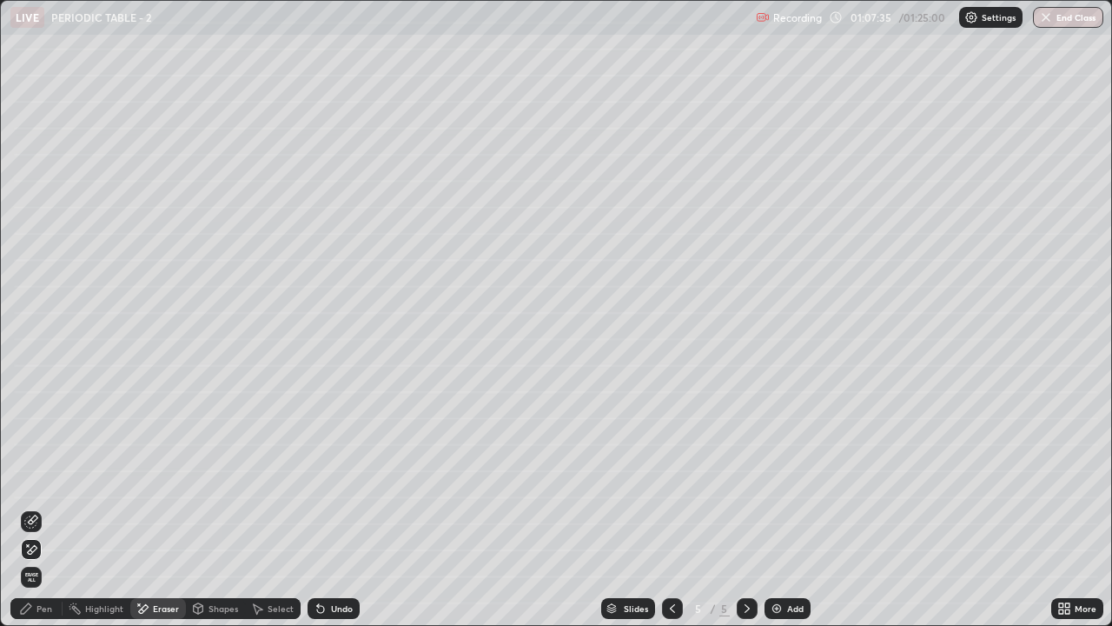
click at [43, 507] on div "Pen" at bounding box center [36, 608] width 52 height 21
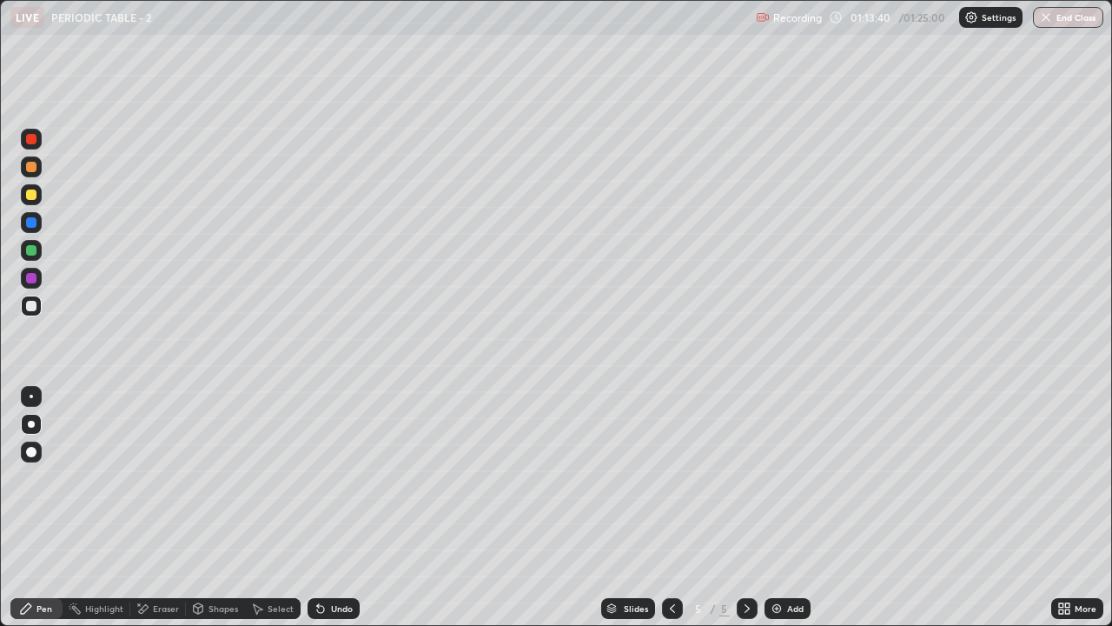
click at [671, 507] on icon at bounding box center [673, 608] width 14 height 14
click at [744, 507] on icon at bounding box center [747, 608] width 14 height 14
click at [618, 507] on div "Slides" at bounding box center [628, 608] width 54 height 21
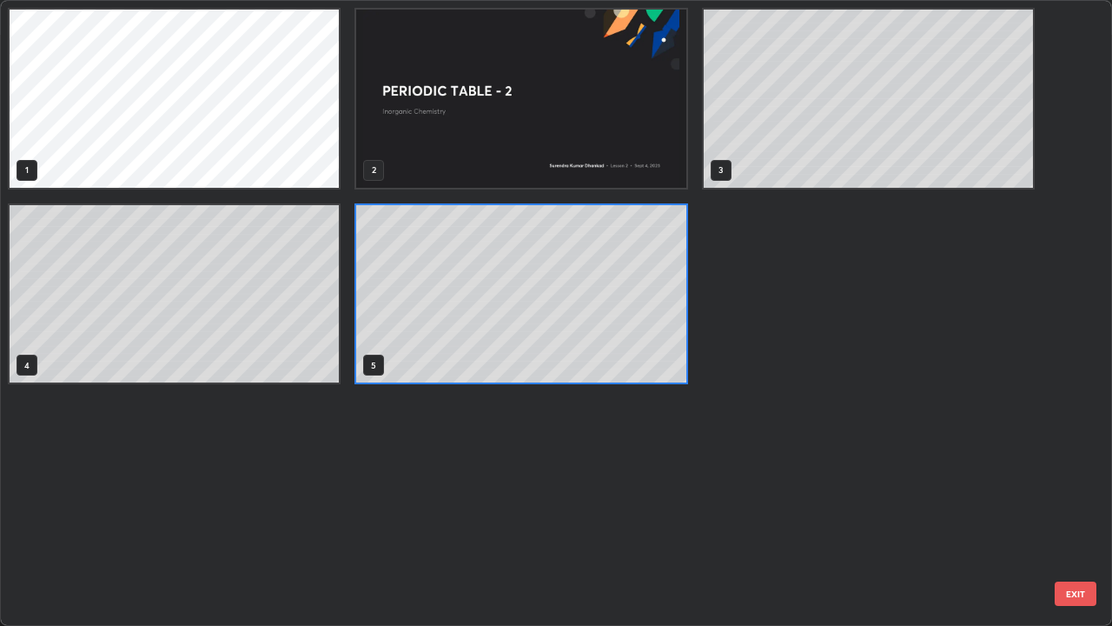
scroll to position [619, 1102]
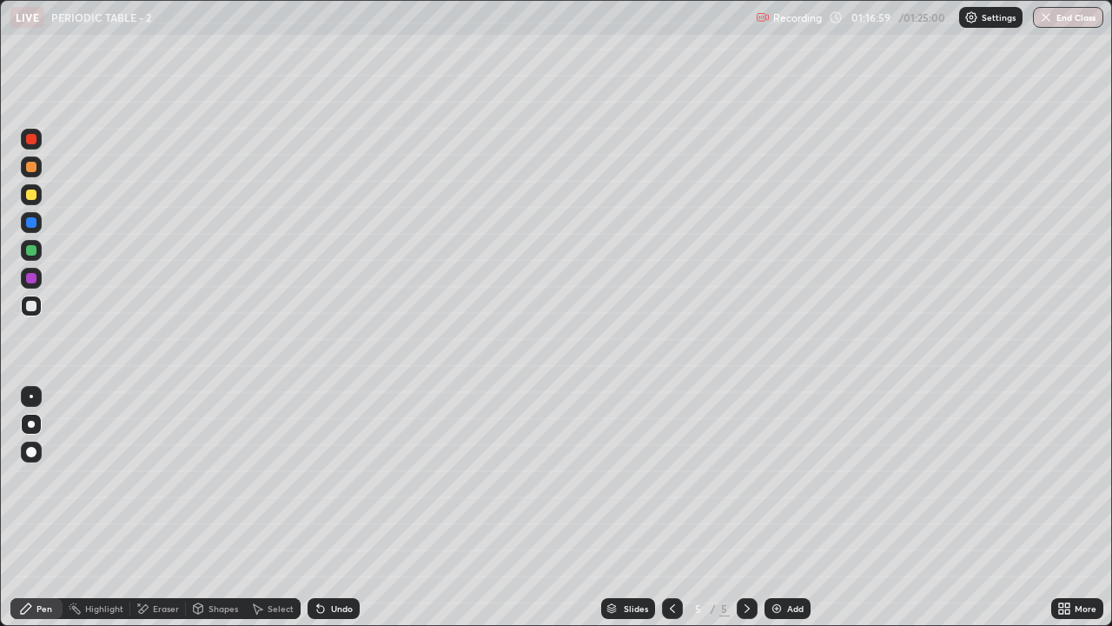
click at [1064, 14] on button "End Class" at bounding box center [1068, 17] width 70 height 21
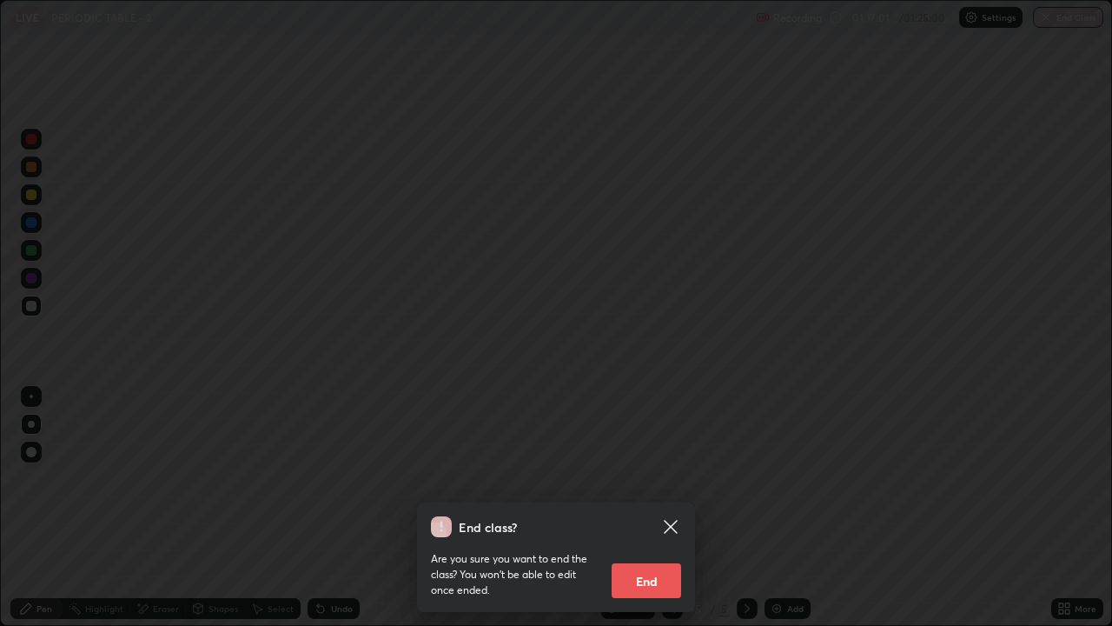
click at [658, 507] on button "End" at bounding box center [647, 580] width 70 height 35
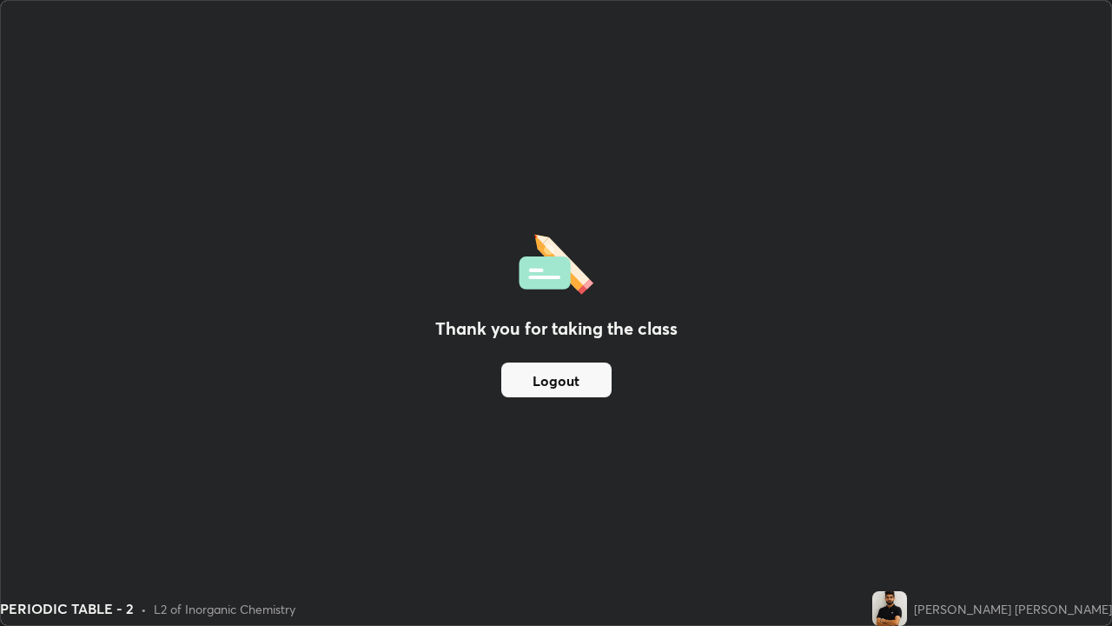
click at [572, 374] on button "Logout" at bounding box center [556, 379] width 110 height 35
